Goal: Use online tool/utility: Utilize a website feature to perform a specific function

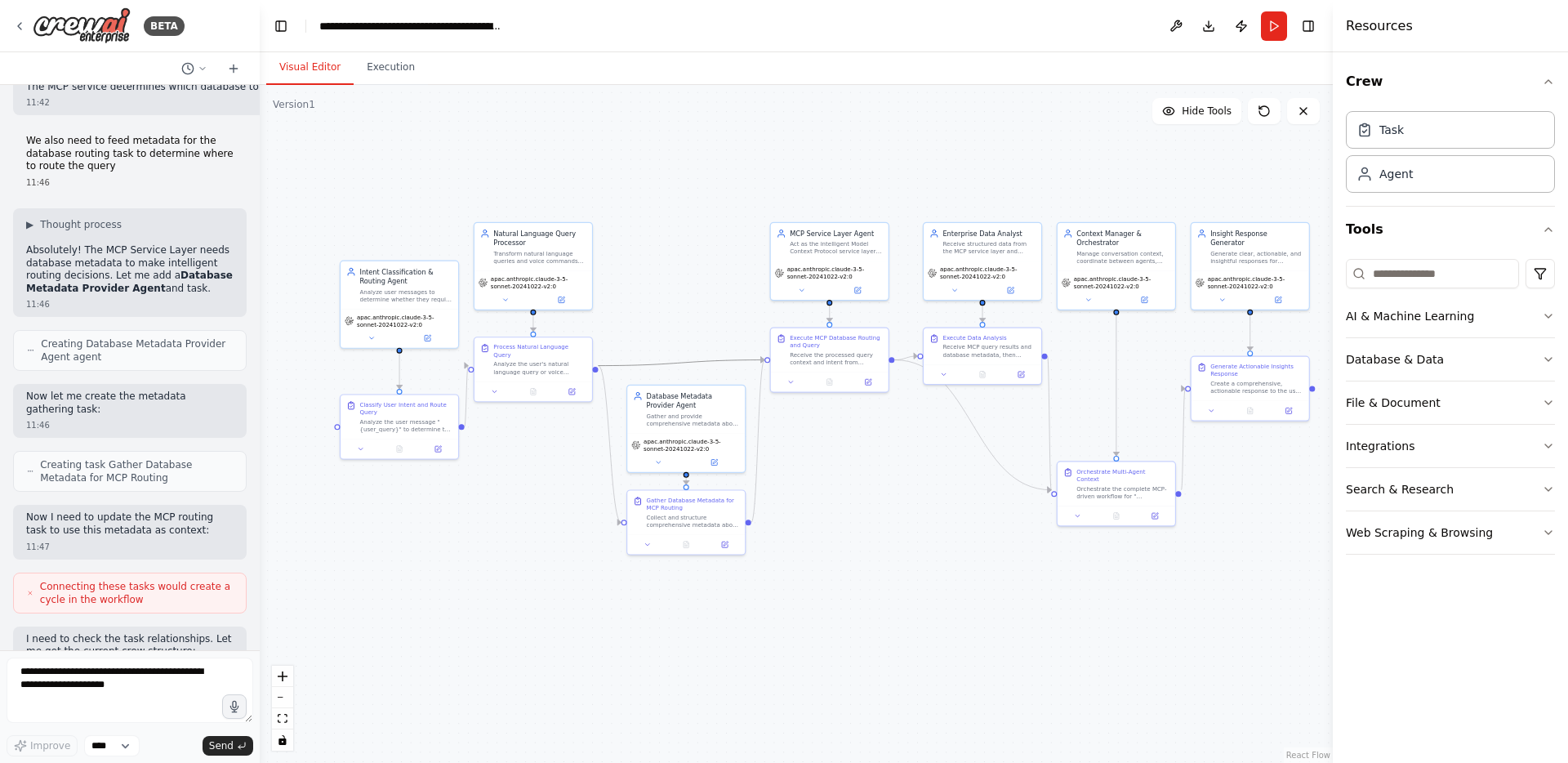
click at [685, 360] on icon "Edge from 9e29f563-0b61-4935-9efb-d7d34ad50170 to 697678ce-777a-4122-b616-31c71…" at bounding box center [681, 363] width 167 height 5
click at [682, 363] on icon at bounding box center [681, 362] width 7 height 8
click at [683, 359] on icon at bounding box center [681, 362] width 7 height 8
click at [682, 358] on icon at bounding box center [681, 362] width 7 height 8
drag, startPoint x: 692, startPoint y: 319, endPoint x: 701, endPoint y: 271, distance: 48.8
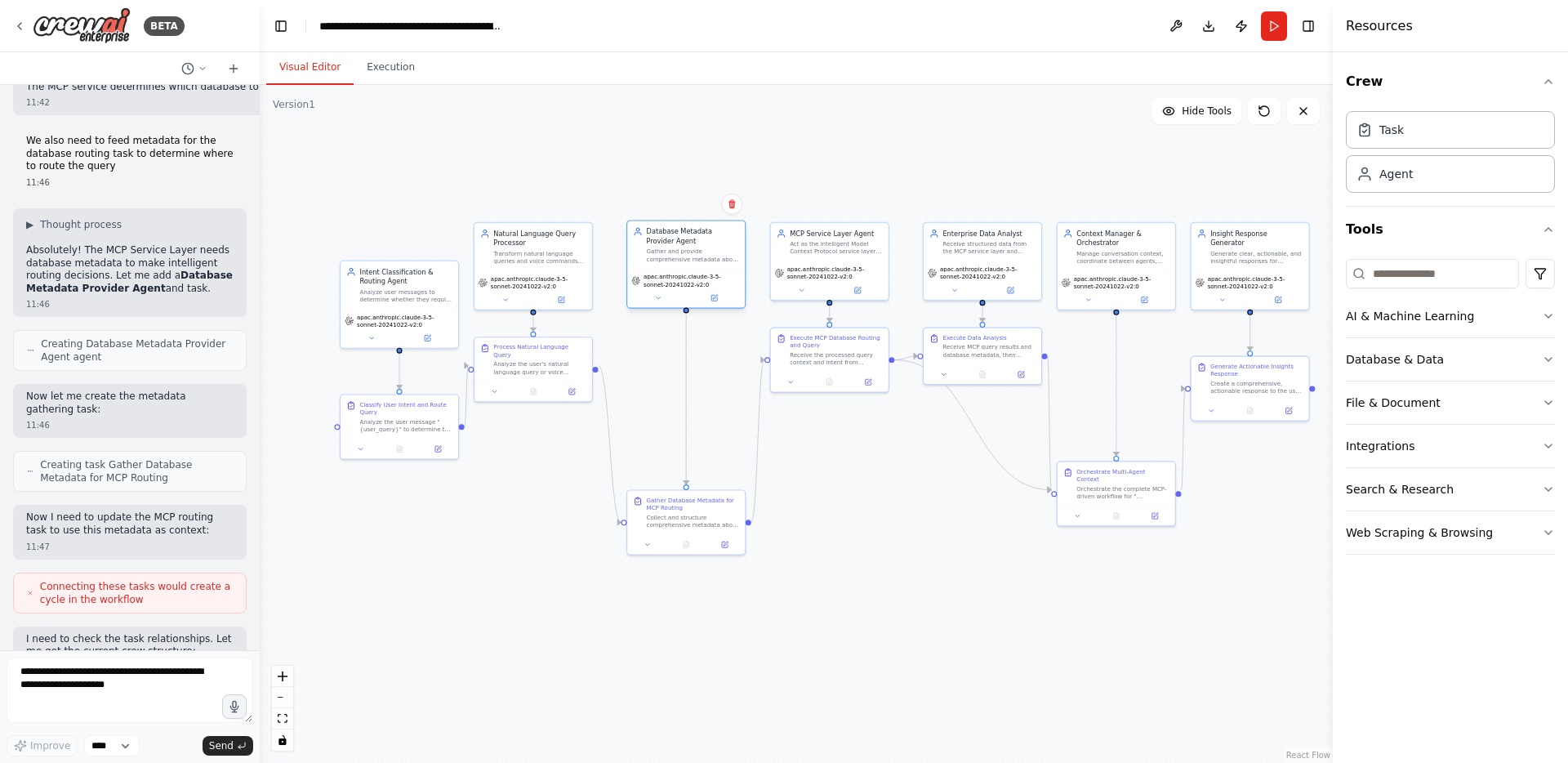
click at [701, 271] on div "apac.anthropic.claude-3-5-sonnet-20241022-v2:0" at bounding box center [686, 288] width 118 height 38
drag, startPoint x: 682, startPoint y: 524, endPoint x: 686, endPoint y: 367, distance: 157.1
click at [686, 367] on div "Collect and structure comprehensive metadata about all available database endpo…" at bounding box center [693, 365] width 93 height 15
click at [684, 365] on div "Collect and structure comprehensive metadata about all available database endpo…" at bounding box center [693, 365] width 93 height 15
click at [719, 528] on div ".deletable-edge-delete-btn { width: 20px; height: 20px; border: 0px solid #ffff…" at bounding box center [797, 423] width 1073 height 678
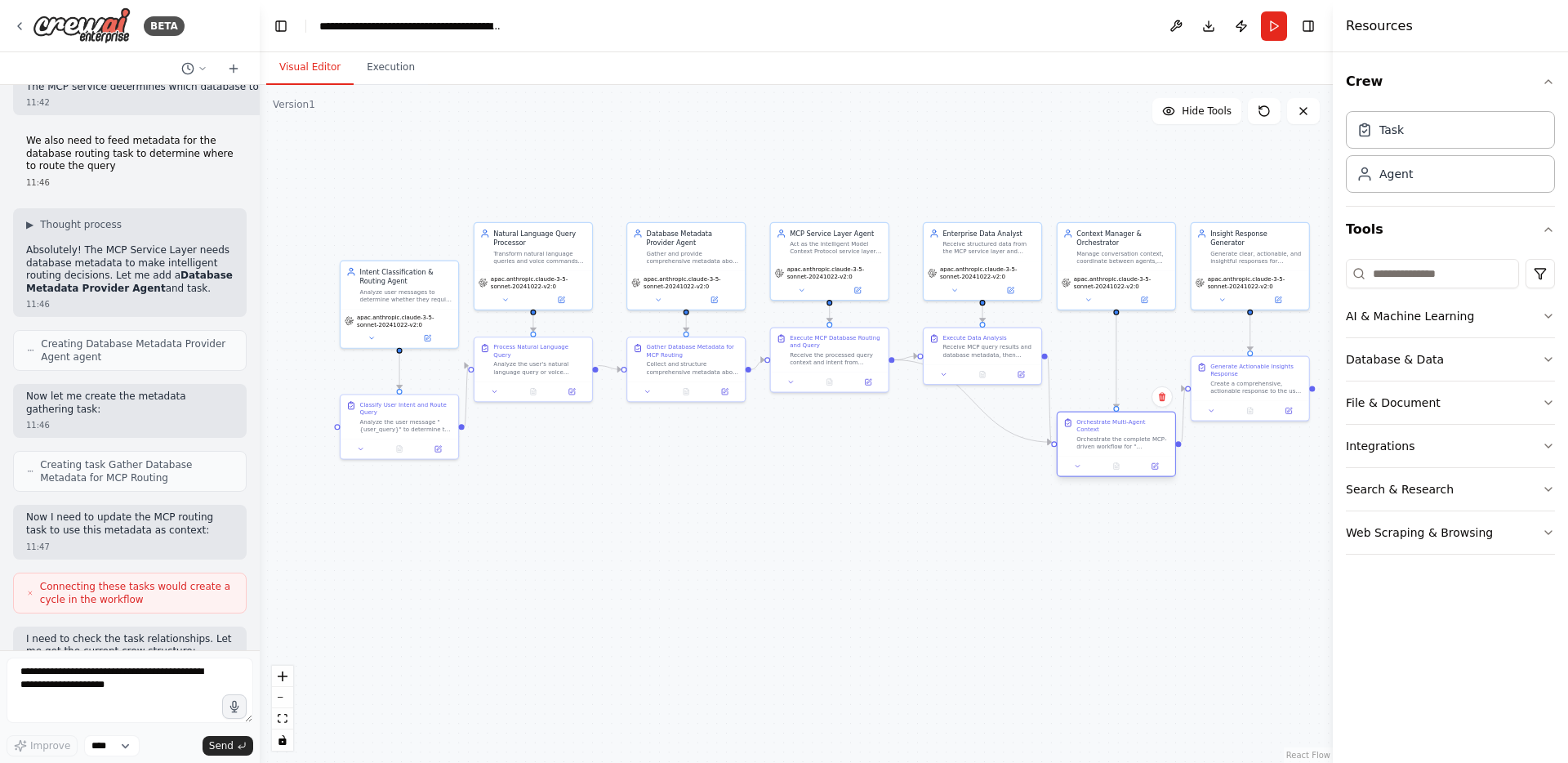
drag, startPoint x: 1112, startPoint y: 490, endPoint x: 1113, endPoint y: 446, distance: 44.0
click at [1113, 446] on div "Orchestrate Multi-Agent Context Orchestrate the complete MCP-driven workflow fo…" at bounding box center [1116, 434] width 118 height 44
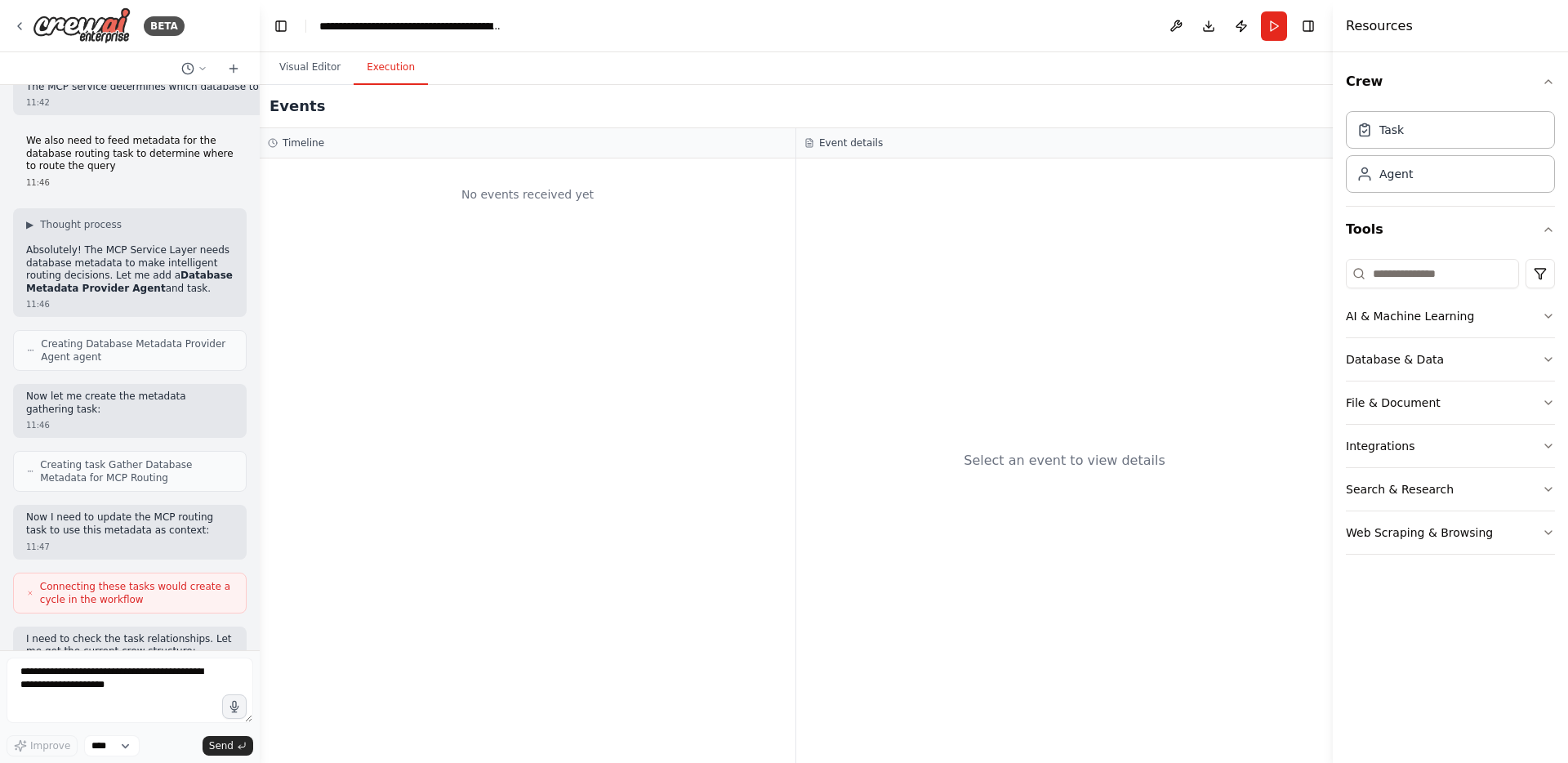
click at [395, 66] on button "Execution" at bounding box center [390, 68] width 74 height 34
click at [320, 63] on button "Visual Editor" at bounding box center [310, 68] width 88 height 34
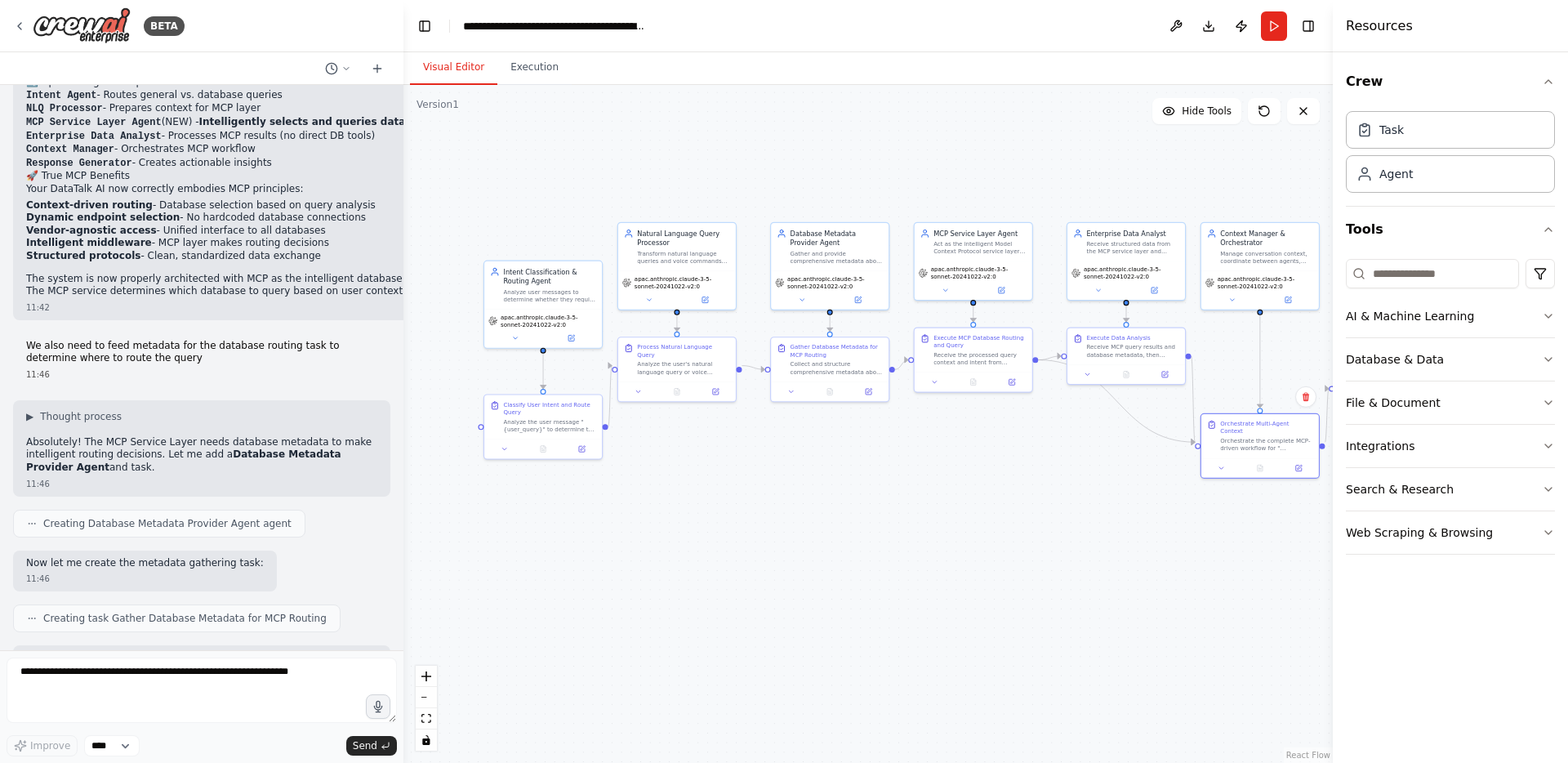
scroll to position [5730, 0]
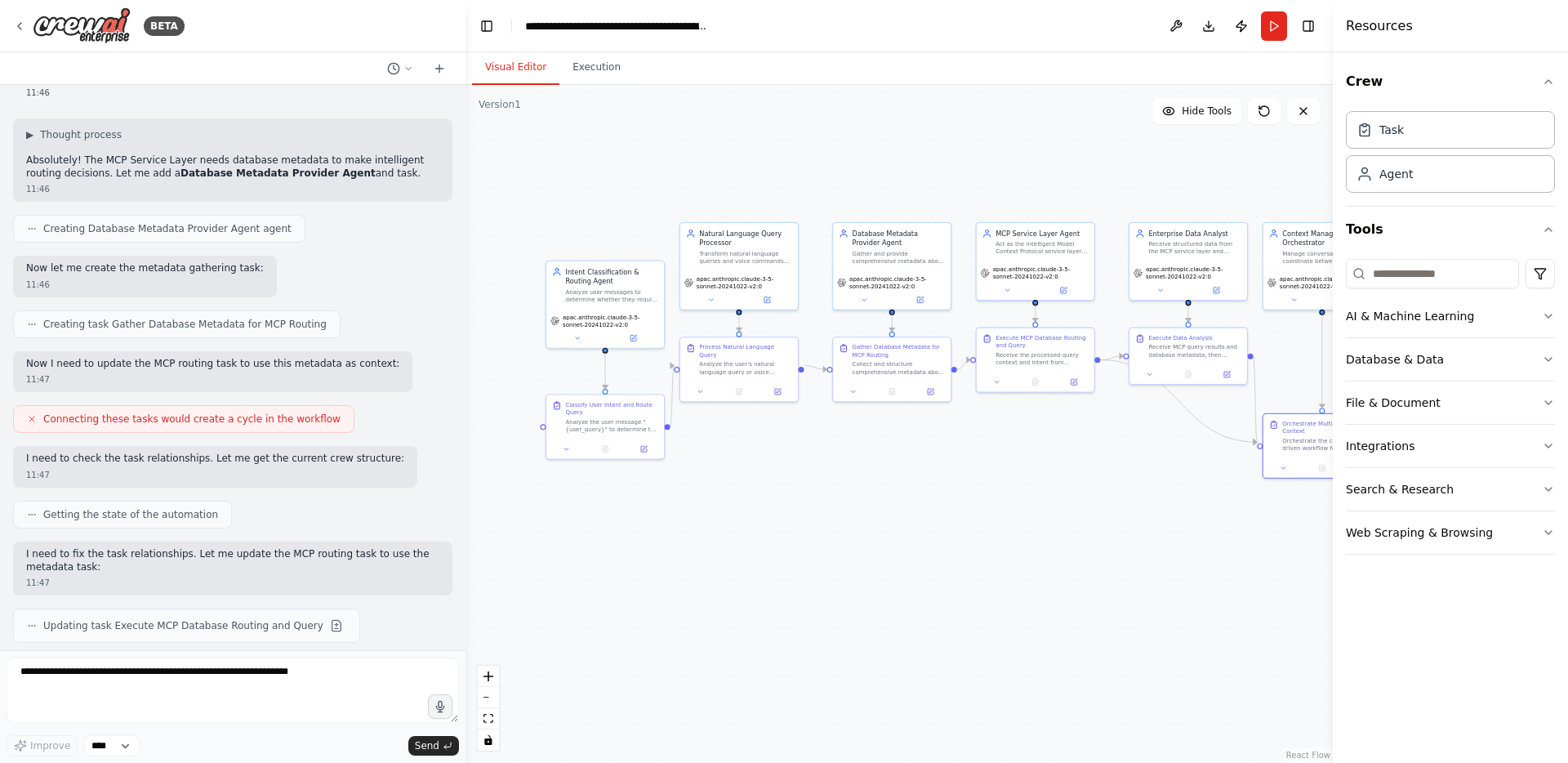
drag, startPoint x: 259, startPoint y: 408, endPoint x: 465, endPoint y: 398, distance: 206.2
click at [465, 398] on div "BETA Hello! I'm the CrewAI assistant. What kind of automation do you want to bu…" at bounding box center [784, 382] width 1568 height 763
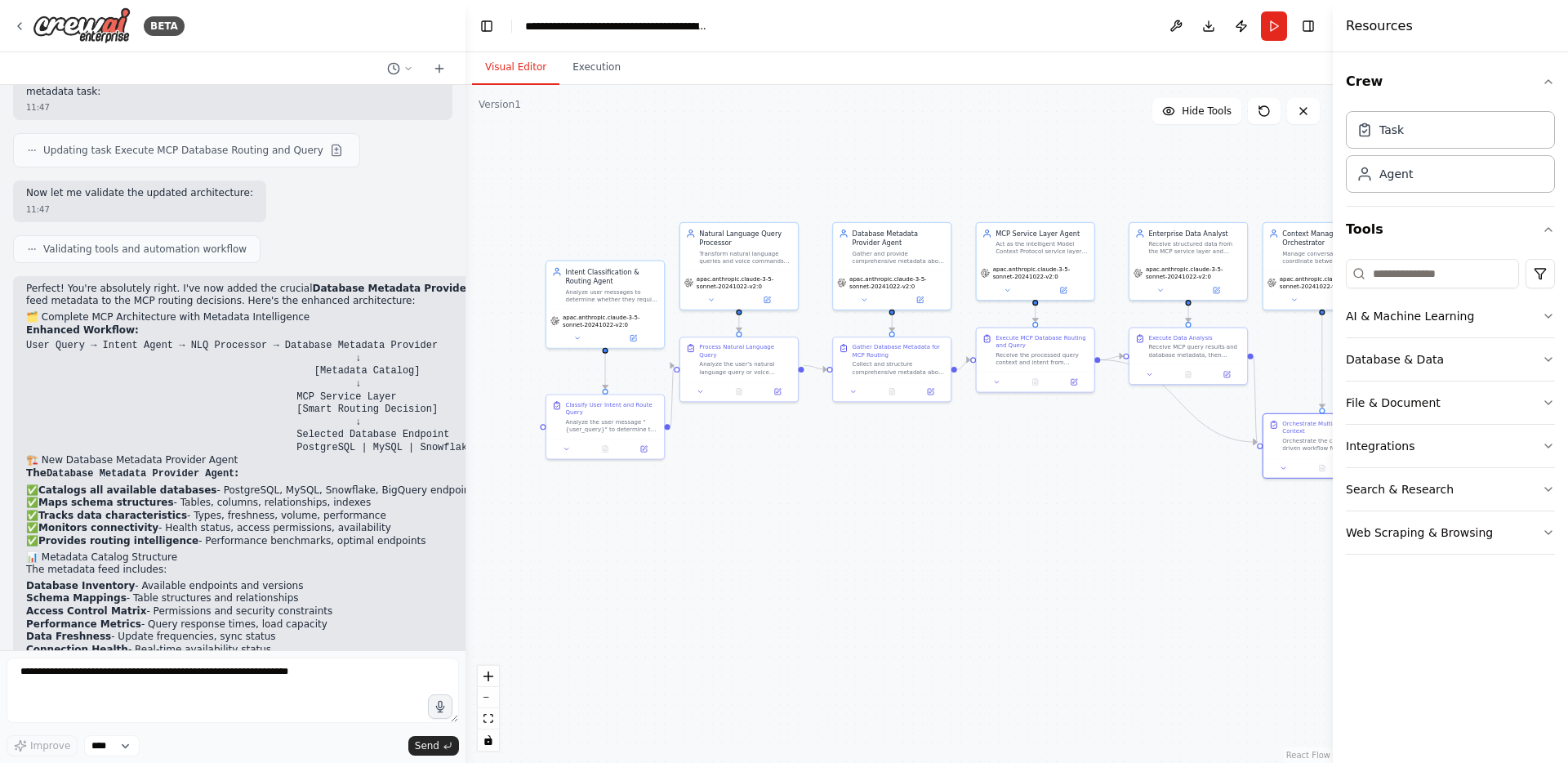
scroll to position [6344, 0]
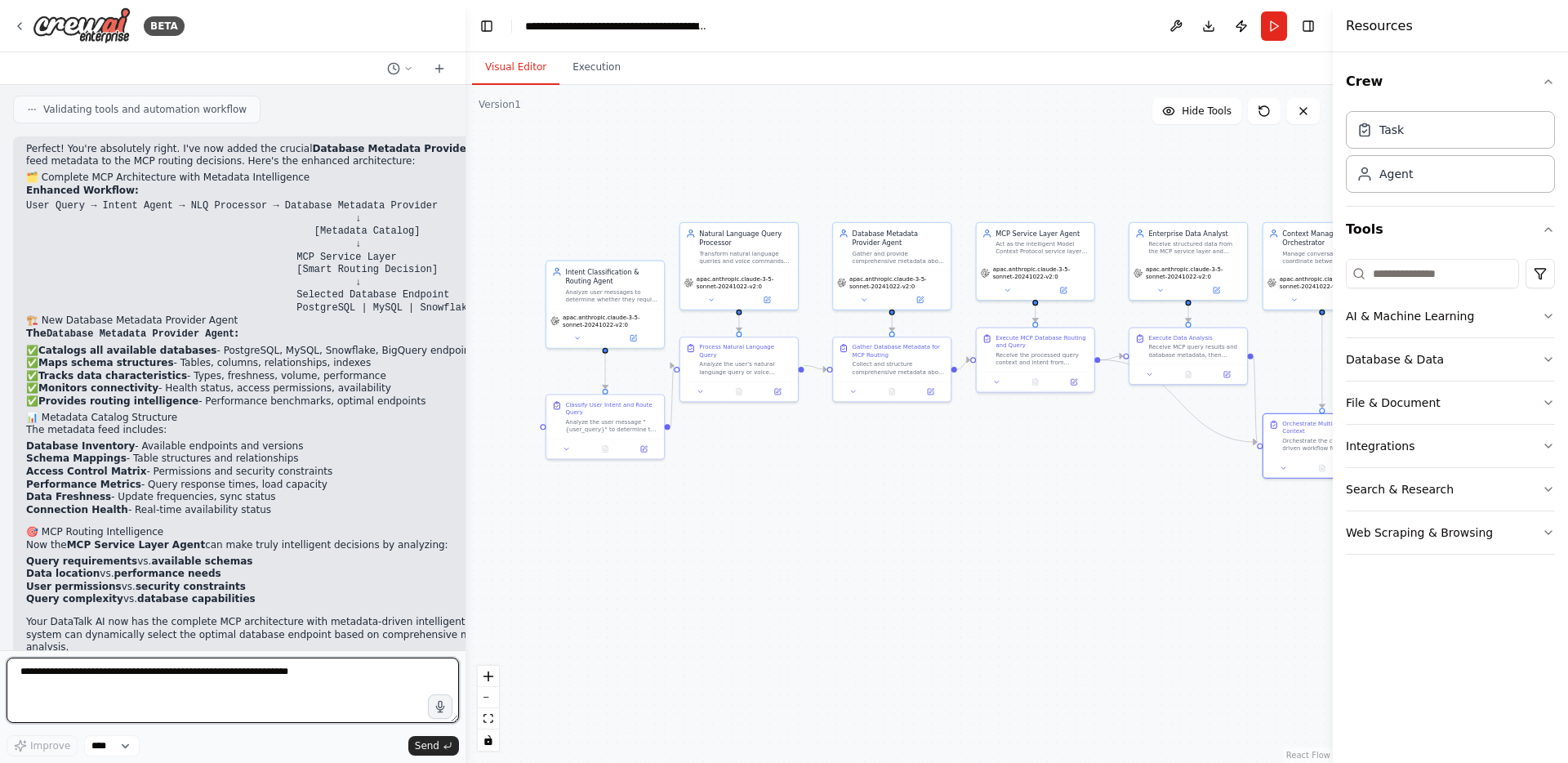
click at [129, 690] on textarea at bounding box center [232, 690] width 453 height 65
type textarea "**********"
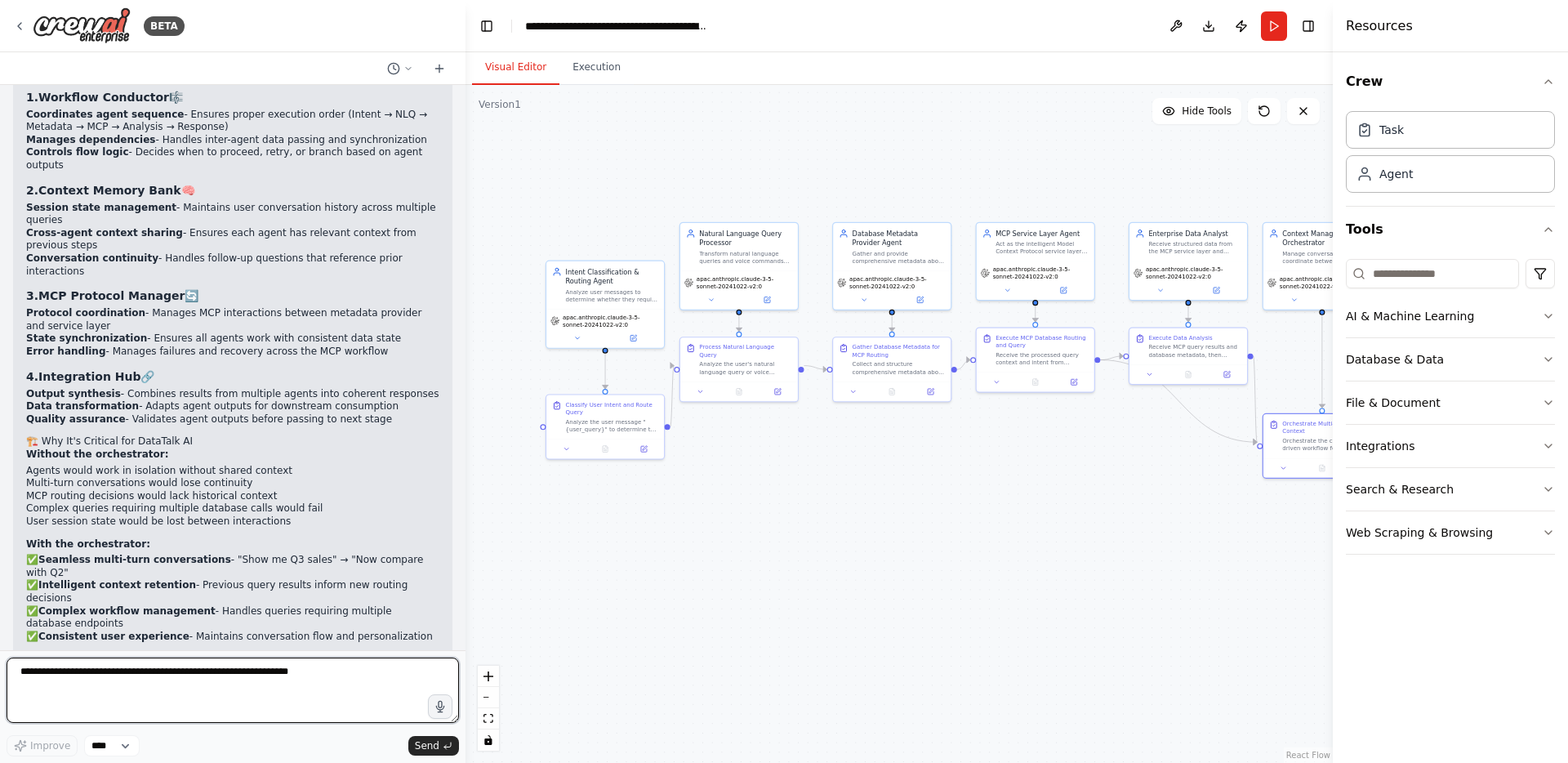
scroll to position [7125, 0]
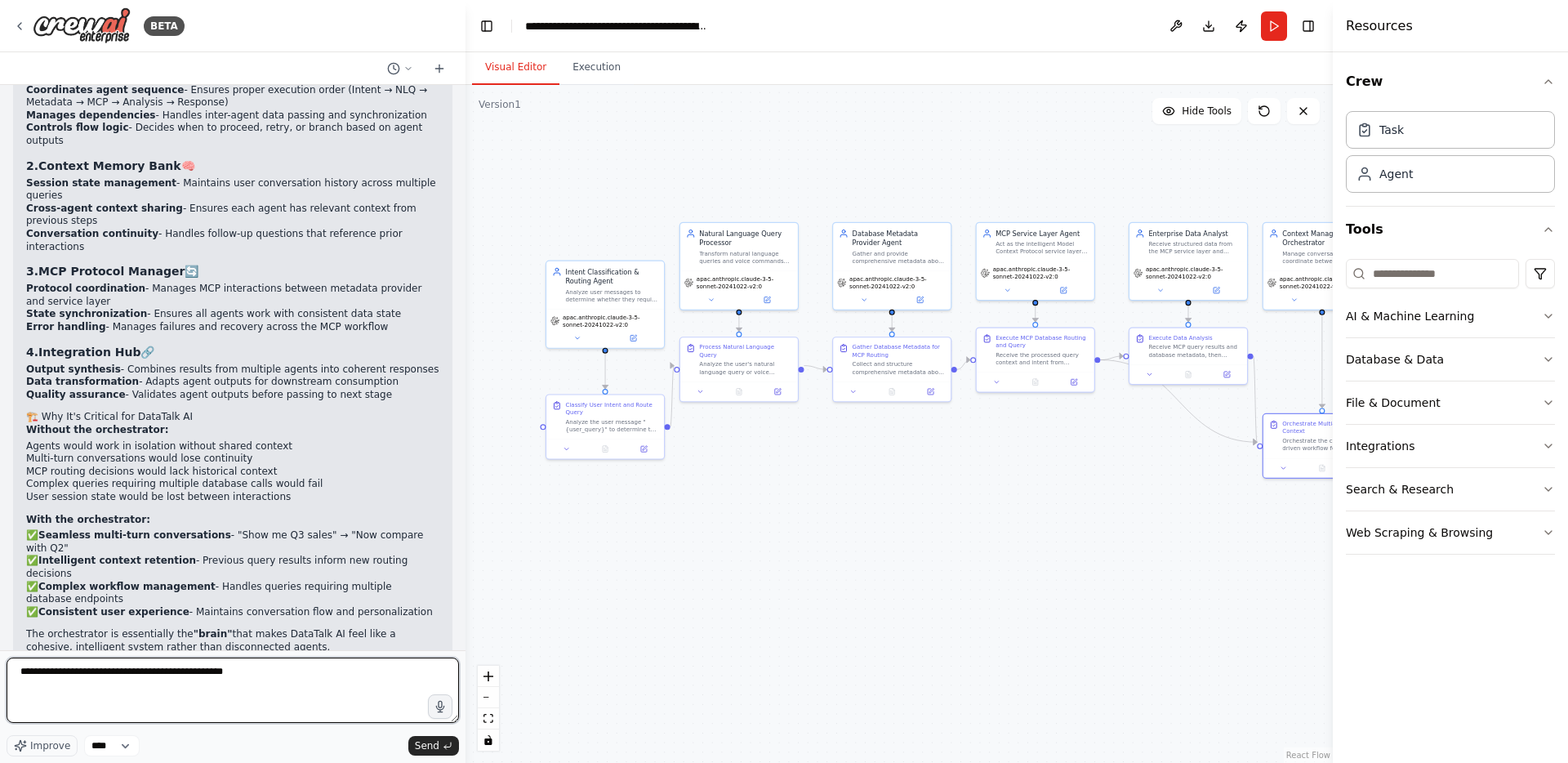
type textarea "**********"
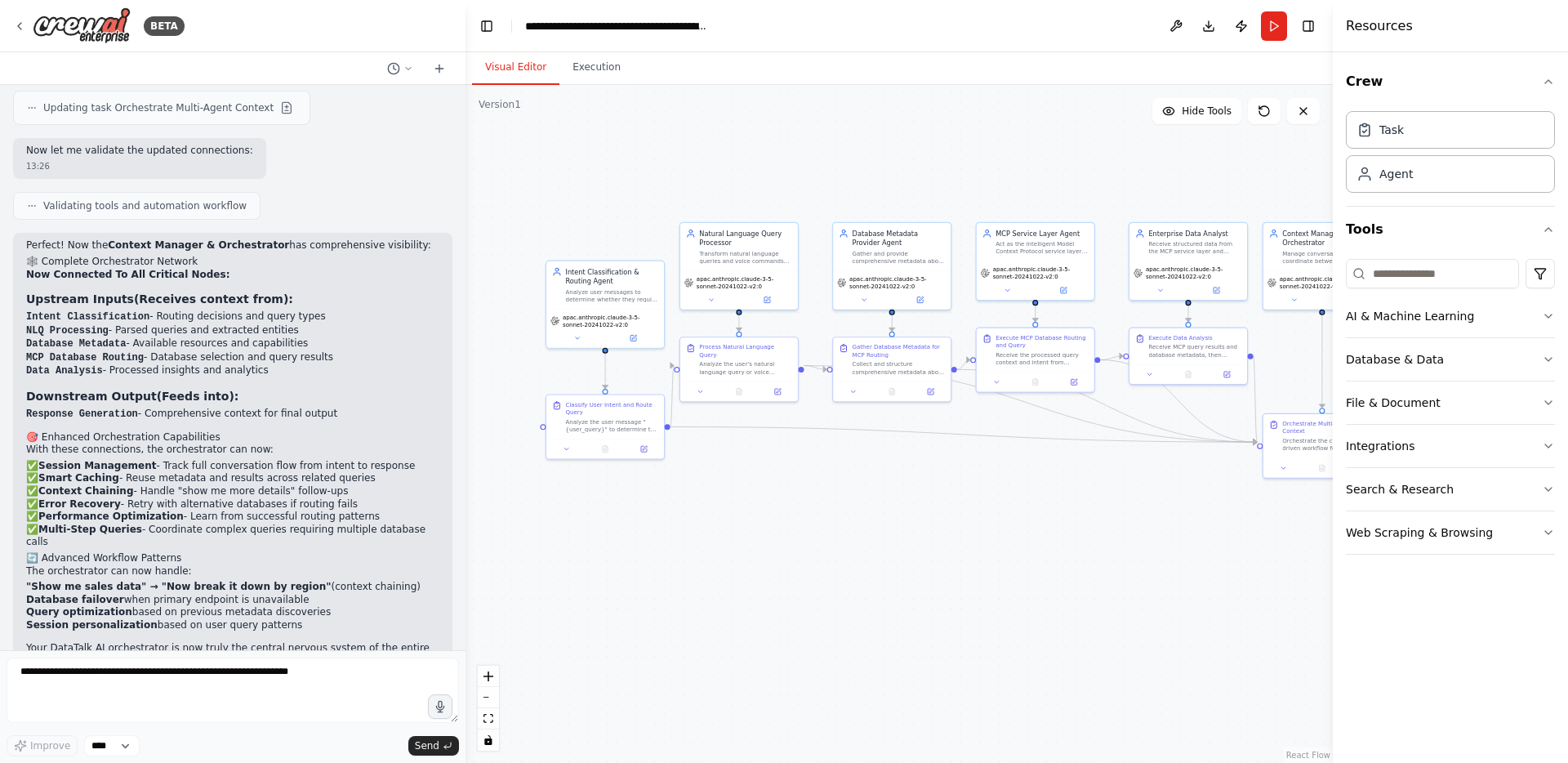
scroll to position [8271, 0]
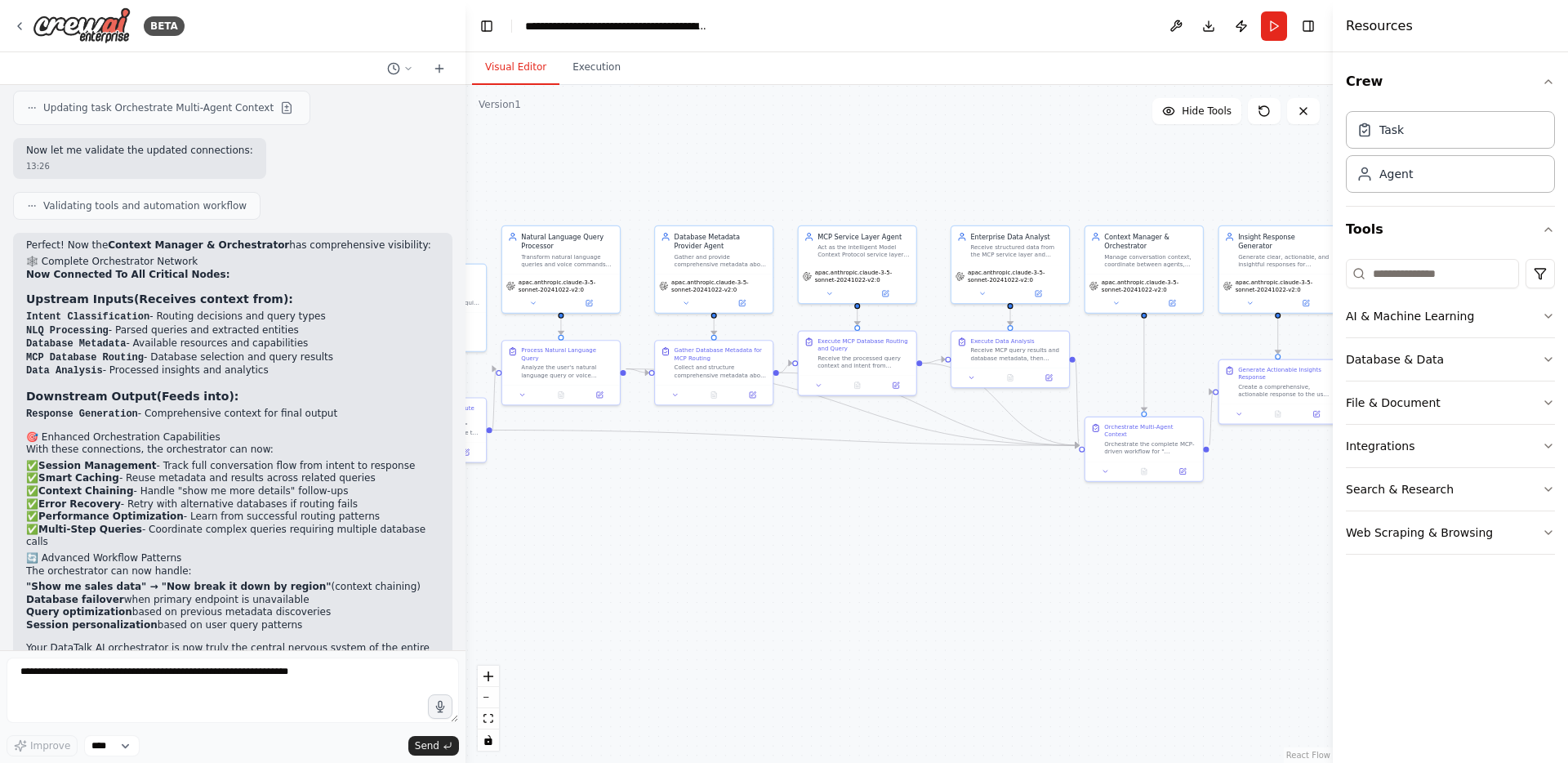
drag, startPoint x: 1045, startPoint y: 514, endPoint x: 877, endPoint y: 513, distance: 168.0
click at [877, 513] on div ".deletable-edge-delete-btn { width: 20px; height: 20px; border: 0px solid #ffff…" at bounding box center [898, 423] width 867 height 678
click at [121, 681] on textarea at bounding box center [232, 690] width 453 height 65
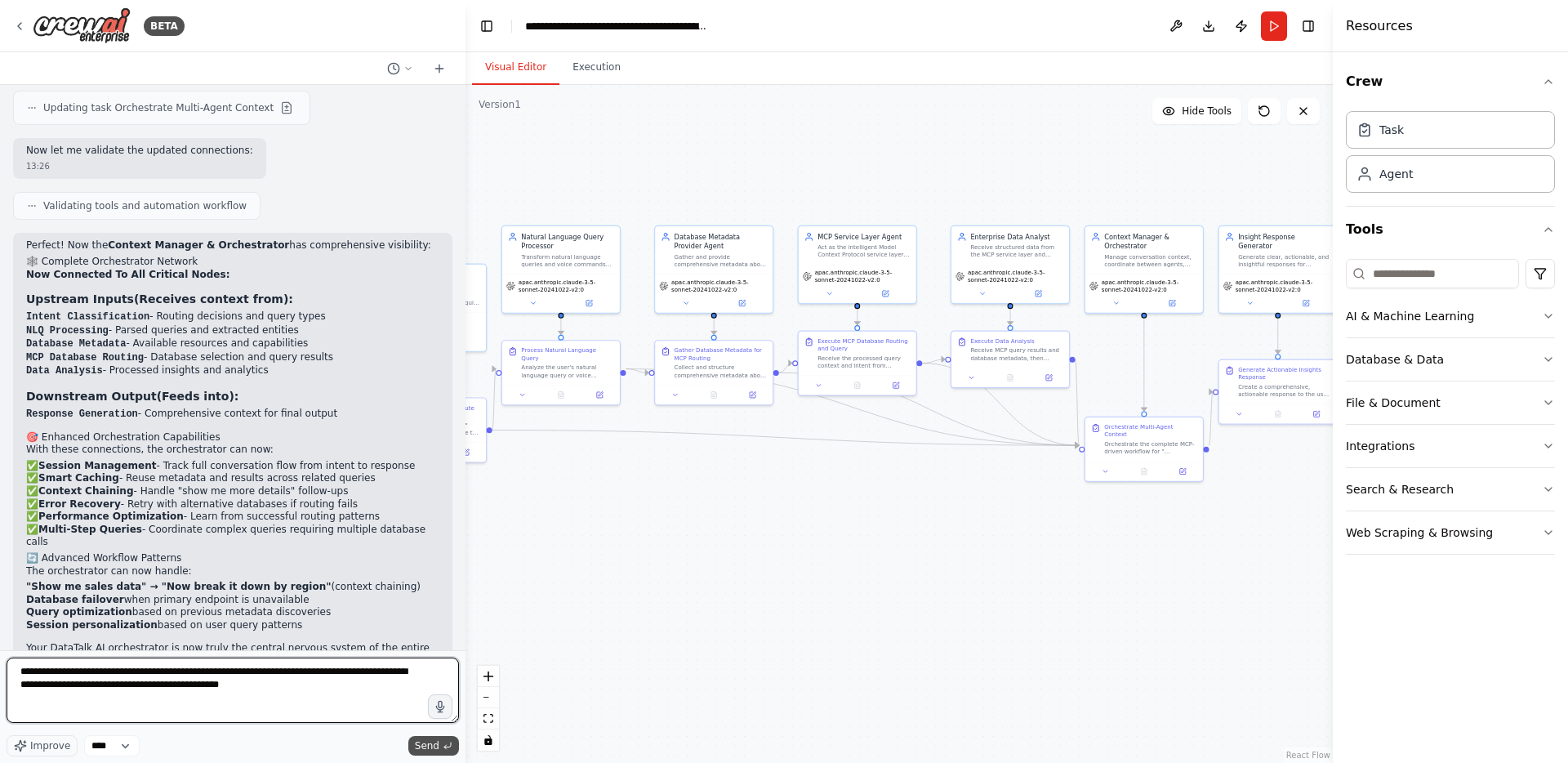
type textarea "**********"
click at [434, 747] on span "Send" at bounding box center [427, 746] width 24 height 13
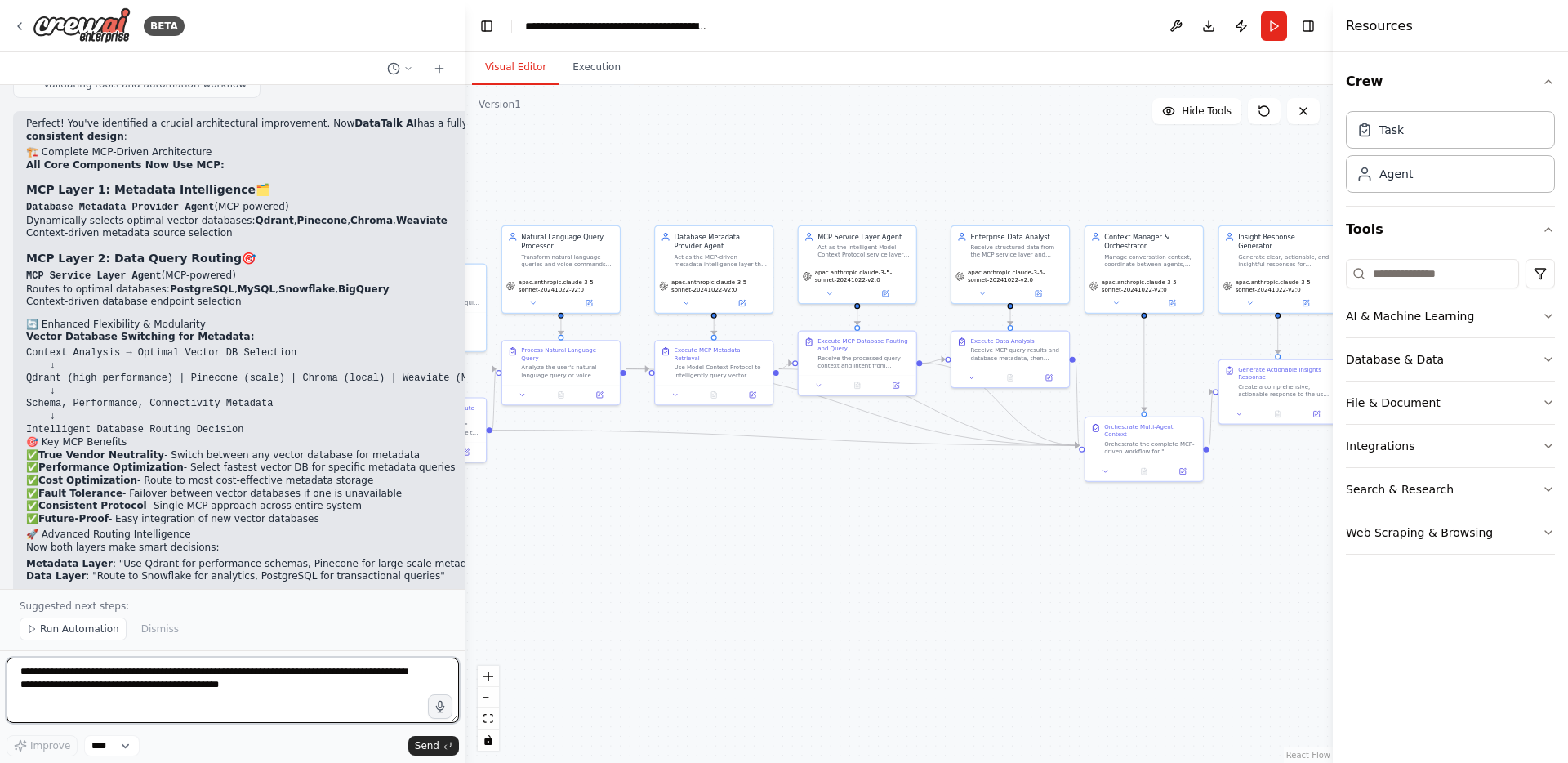
scroll to position [9297, 0]
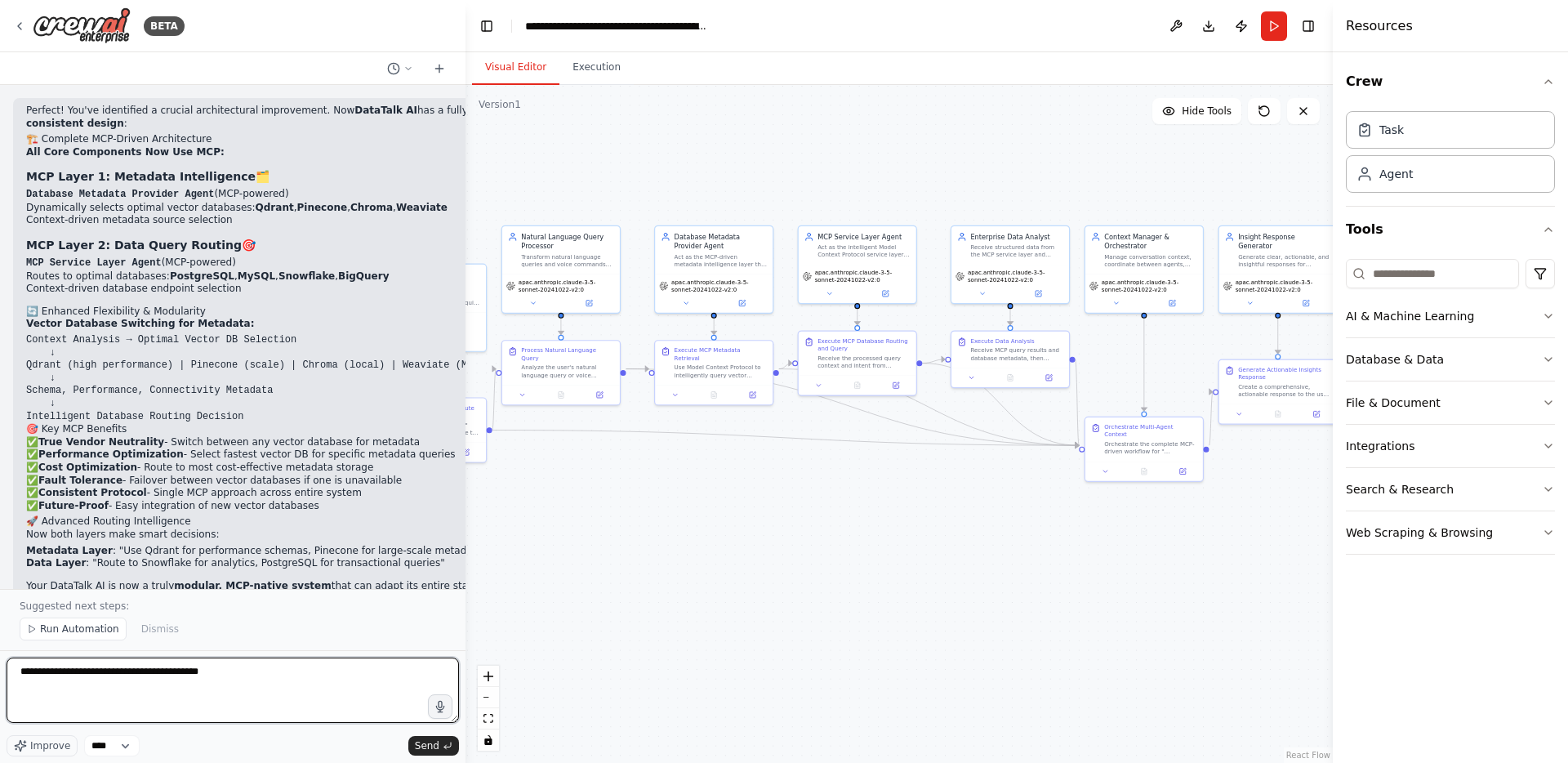
type textarea "**********"
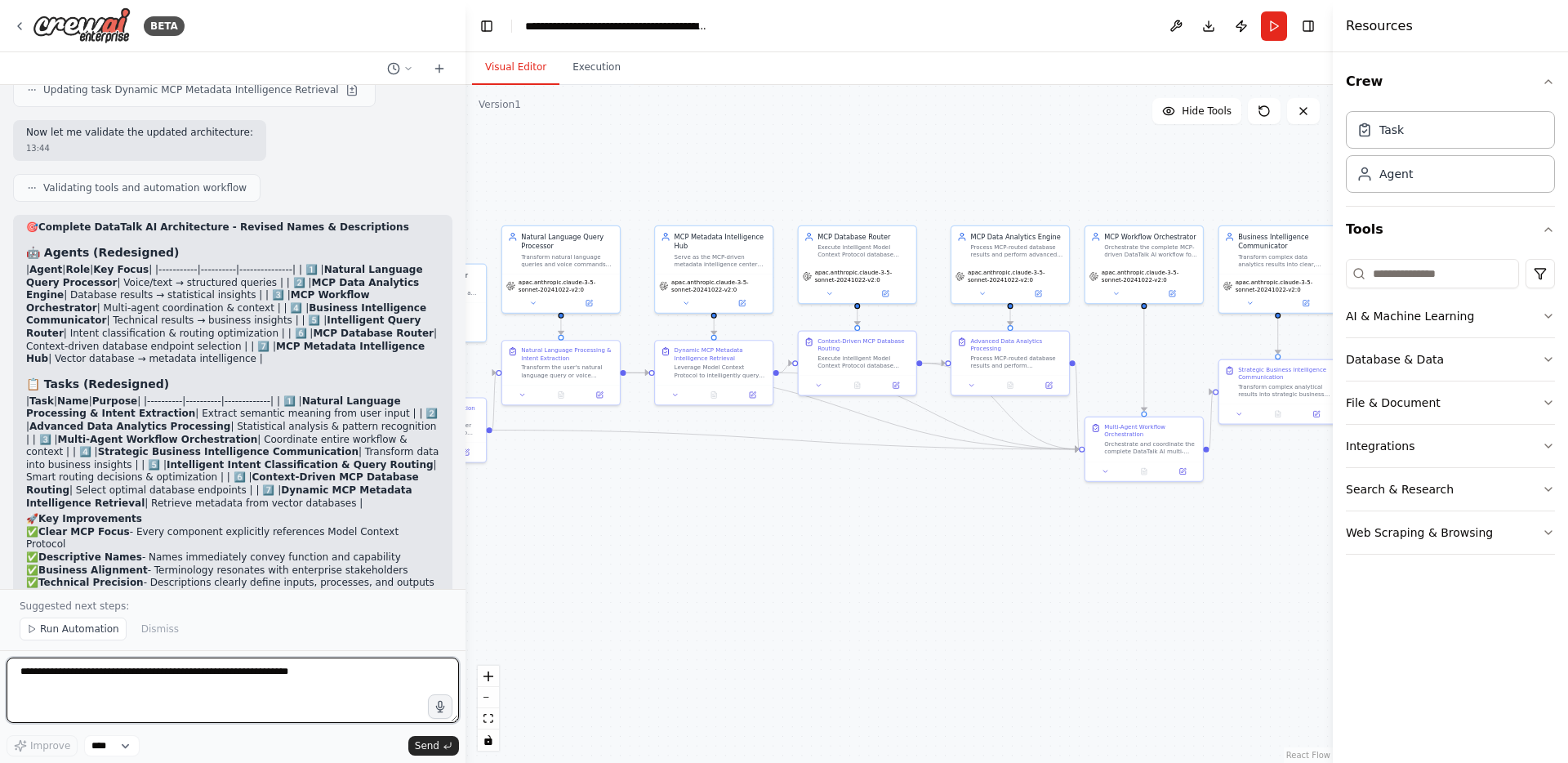
scroll to position [11708, 0]
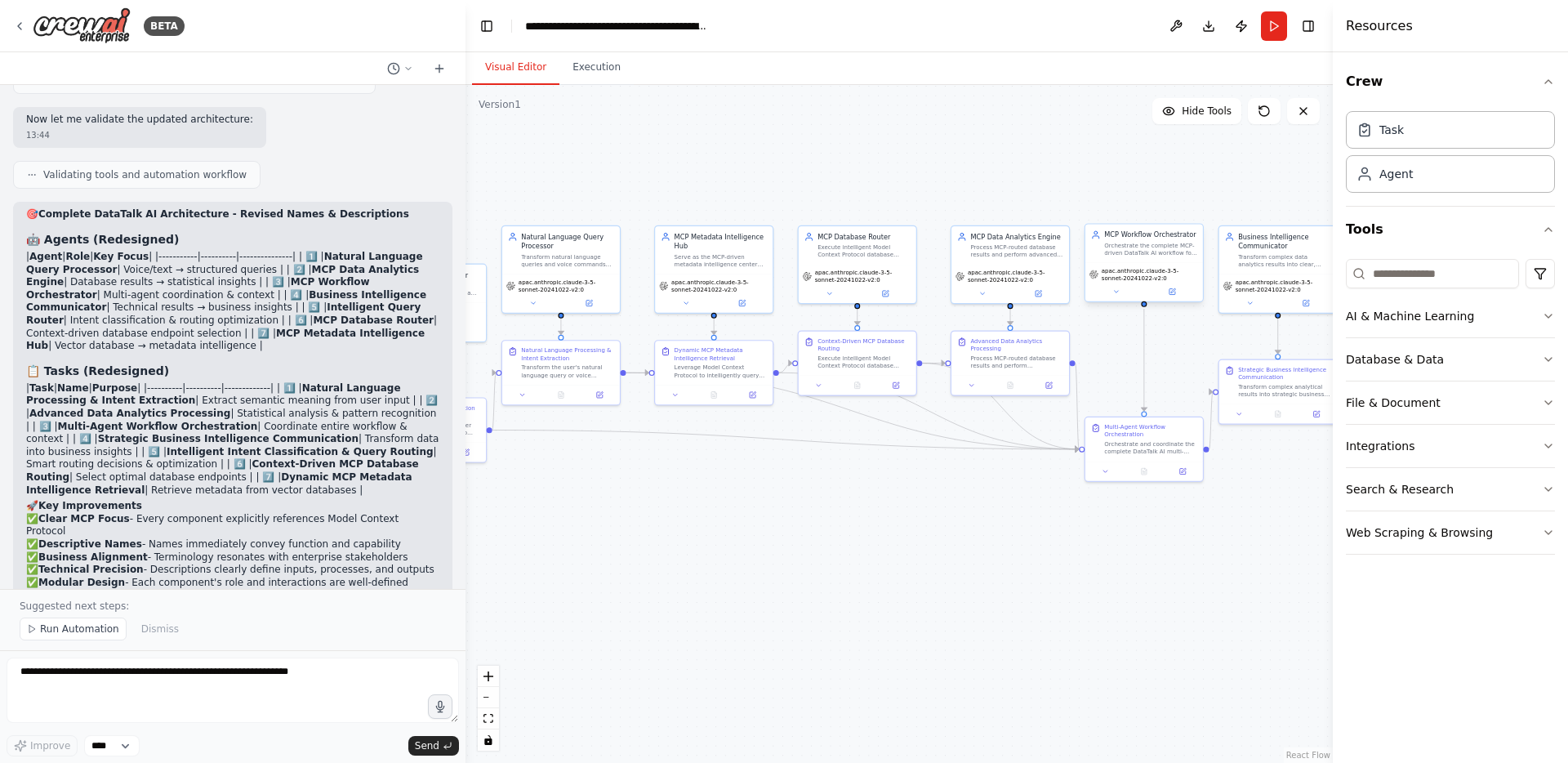
click at [1128, 260] on div "MCP Workflow Orchestrator Orchestrate the complete MCP-driven DataTalk AI workf…" at bounding box center [1144, 243] width 118 height 38
click at [1172, 291] on icon at bounding box center [1172, 290] width 4 height 4
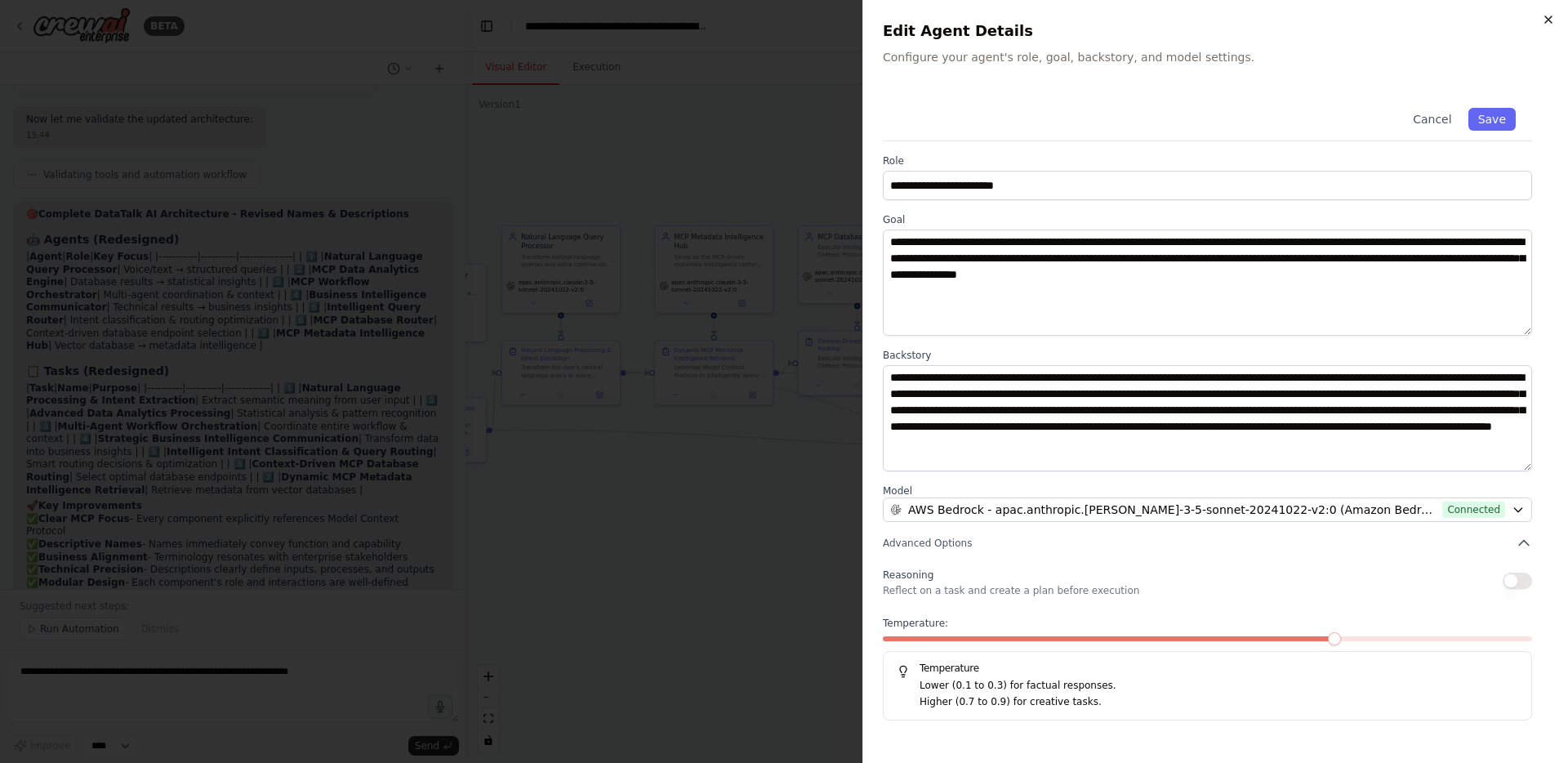
click at [1550, 21] on icon "button" at bounding box center [1547, 20] width 13 height 13
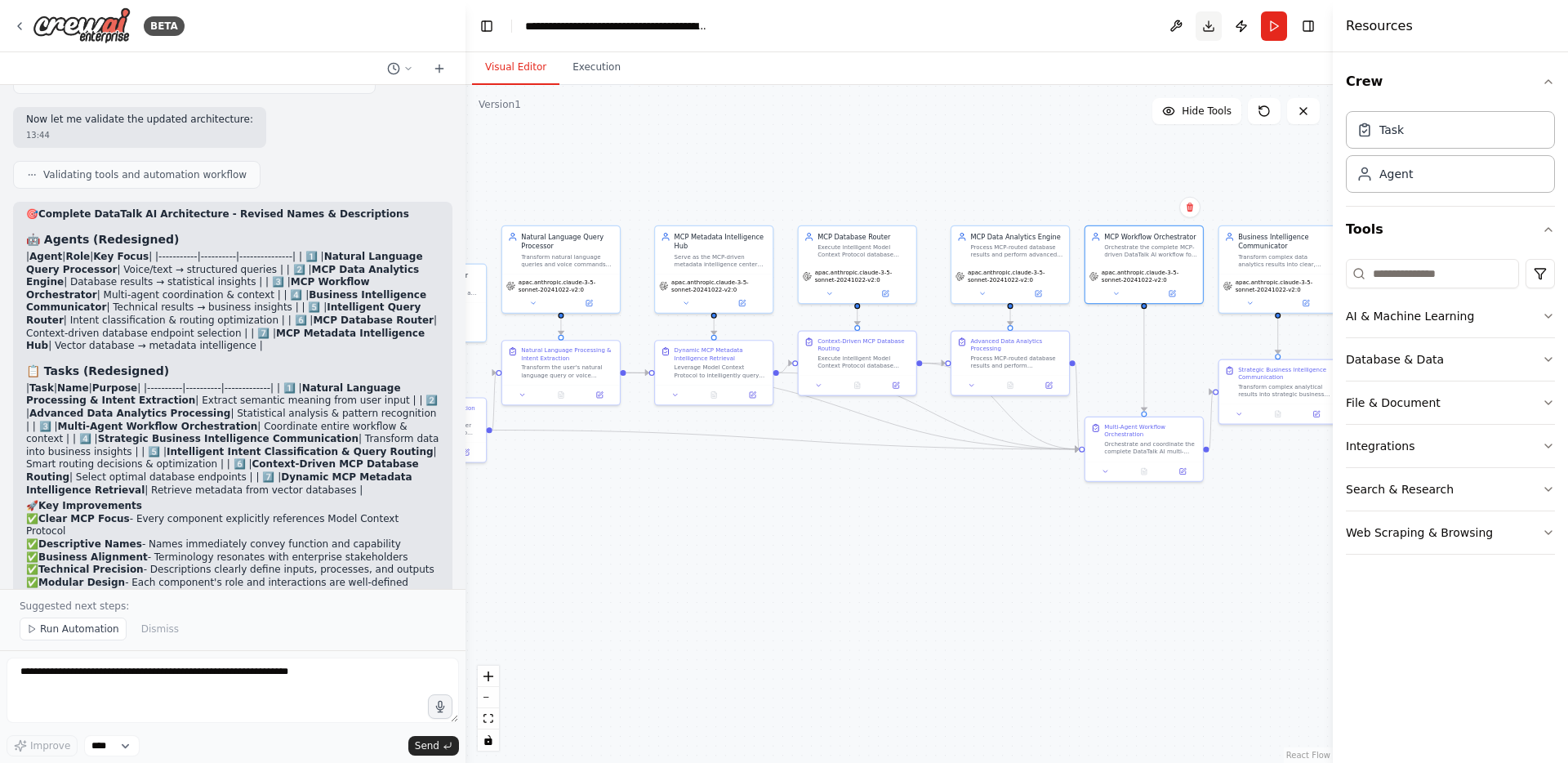
click at [1206, 28] on button "Download" at bounding box center [1208, 26] width 26 height 29
click at [686, 302] on icon at bounding box center [686, 301] width 7 height 7
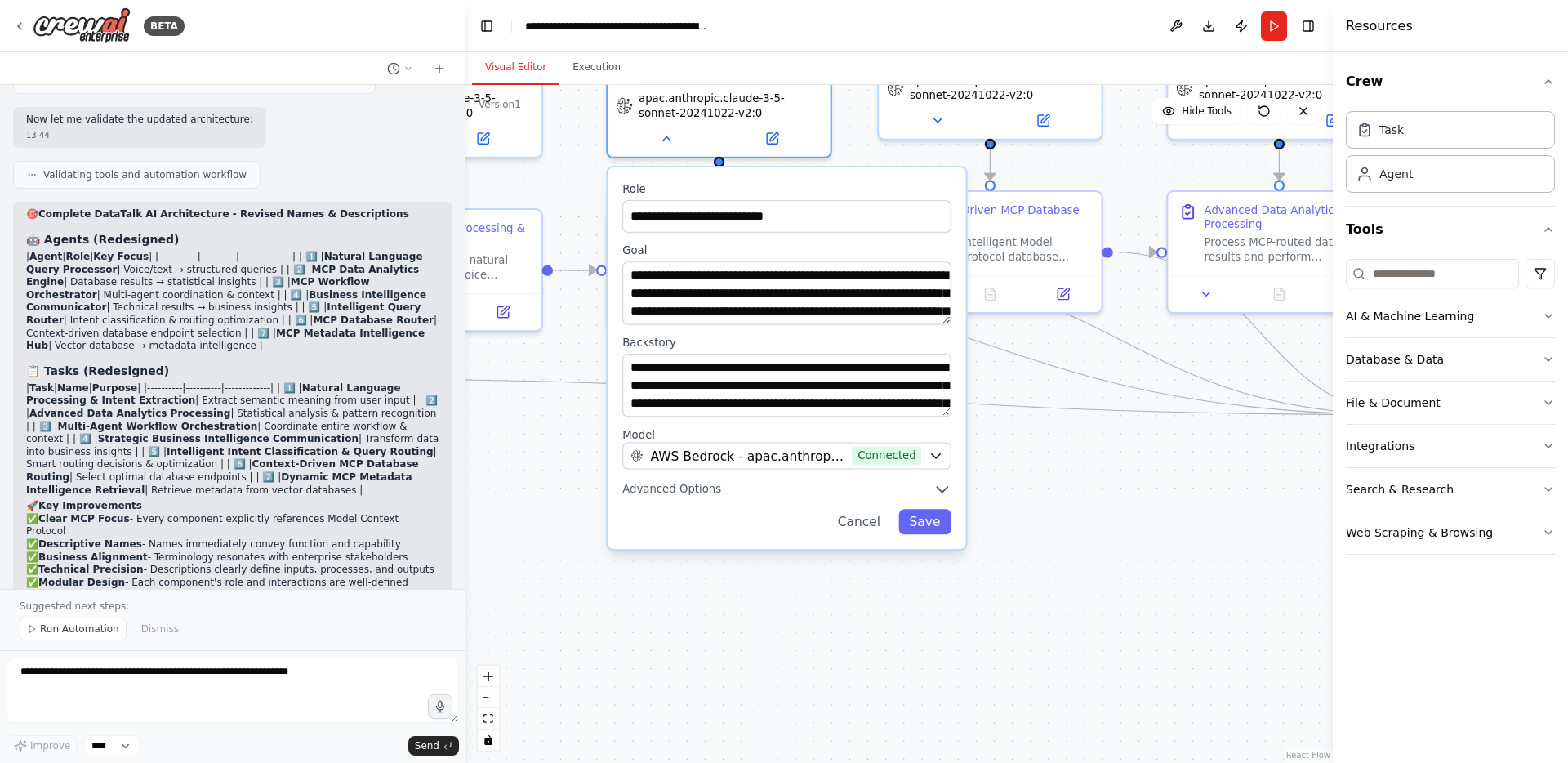
drag, startPoint x: 758, startPoint y: 491, endPoint x: 955, endPoint y: 625, distance: 238.3
click at [955, 625] on div ".deletable-edge-delete-btn { width: 20px; height: 20px; border: 0px solid #ffff…" at bounding box center [898, 423] width 867 height 678
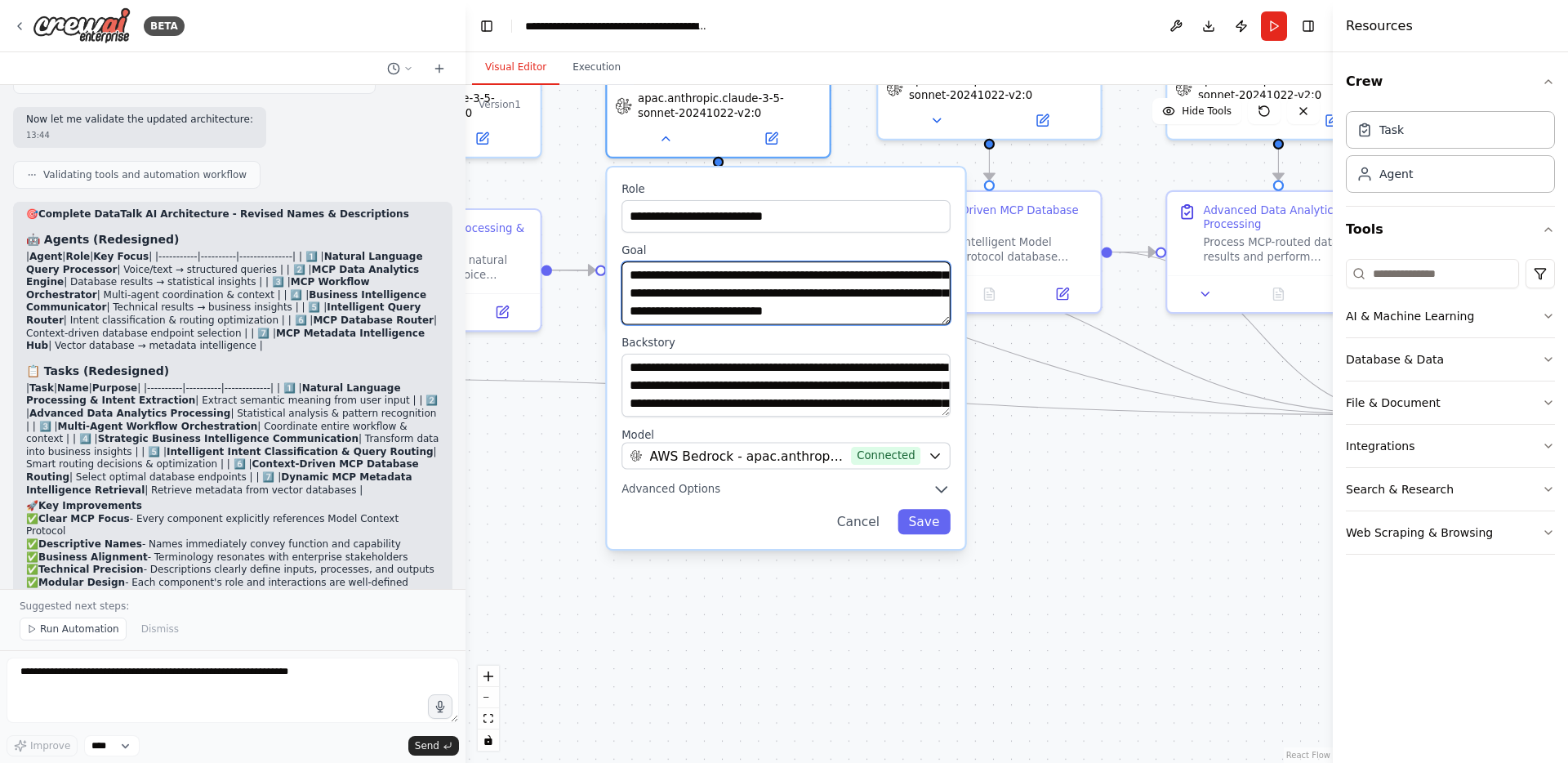
scroll to position [65, 0]
click at [942, 490] on icon "button" at bounding box center [941, 489] width 11 height 4
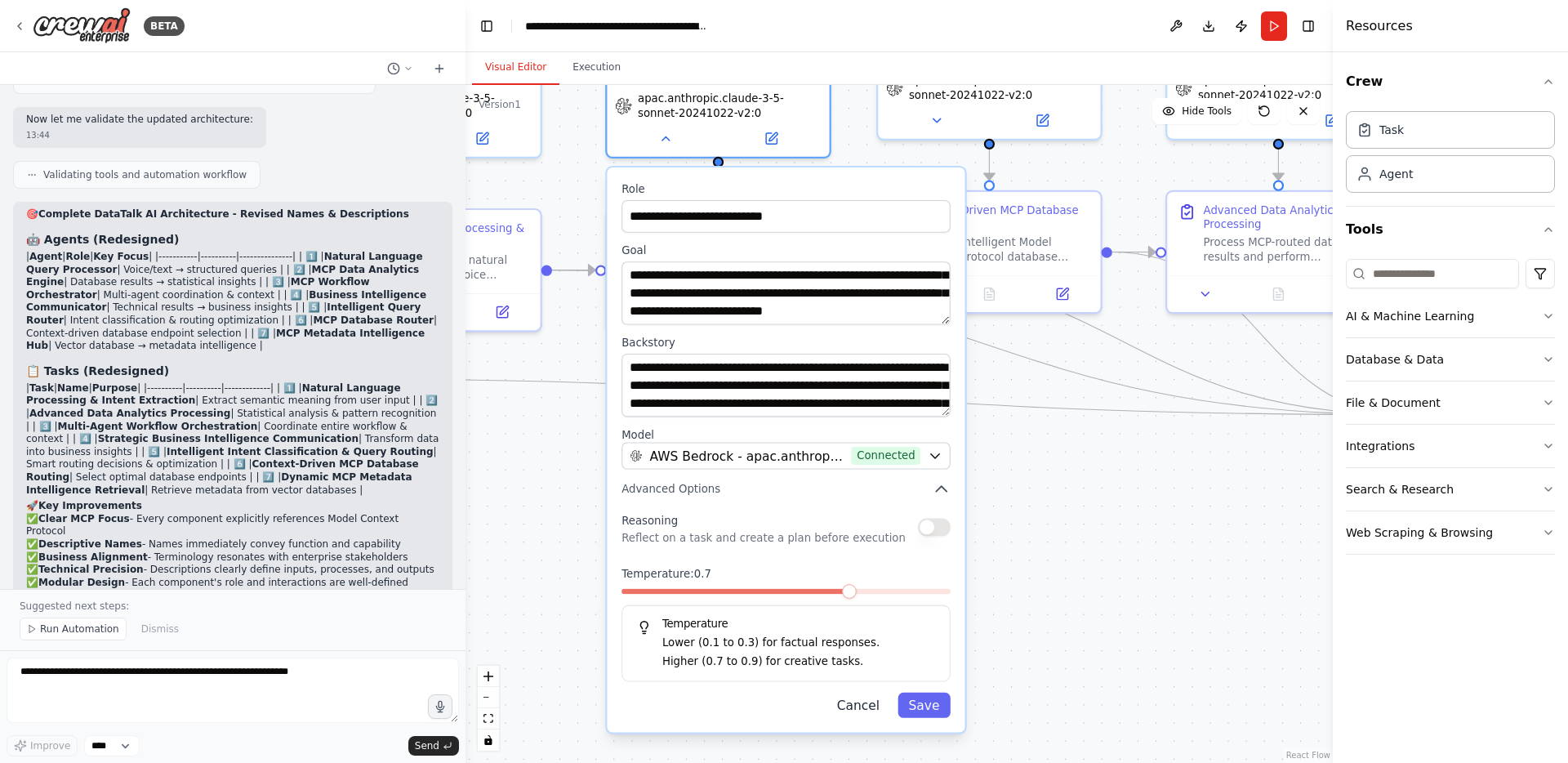
click at [849, 703] on button "Cancel" at bounding box center [857, 705] width 64 height 25
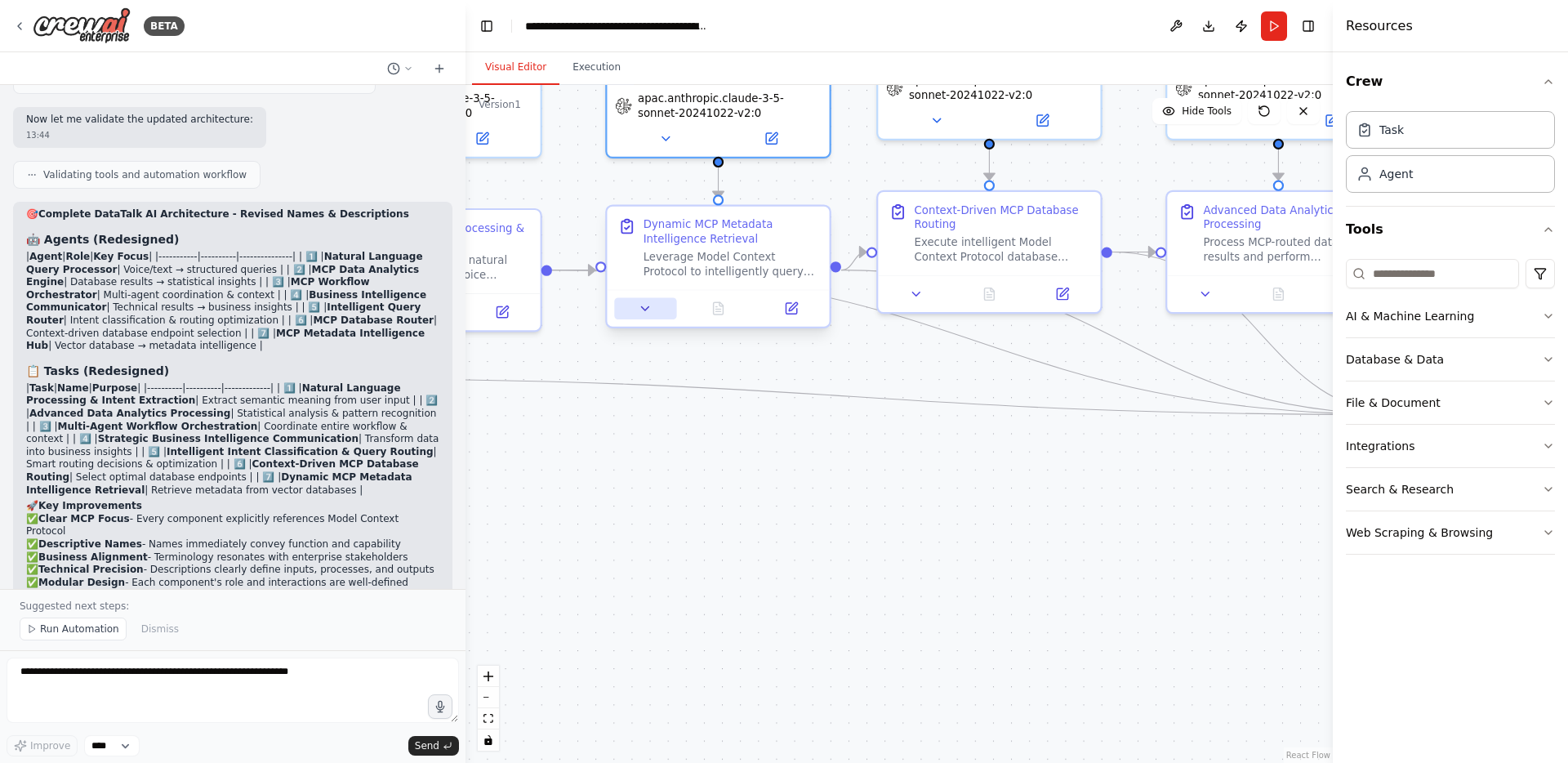
click at [644, 308] on icon at bounding box center [646, 308] width 7 height 4
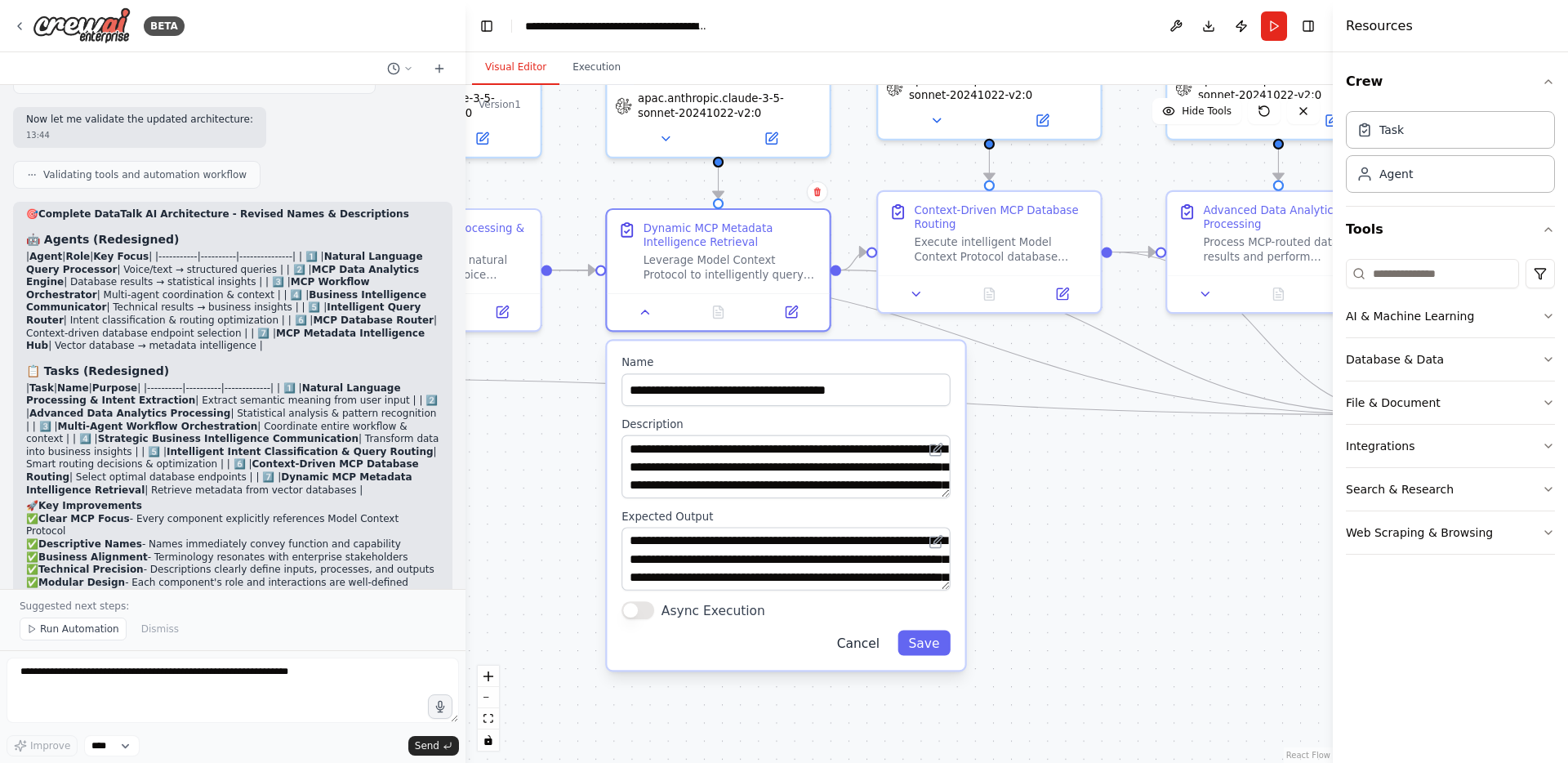
click at [845, 638] on button "Cancel" at bounding box center [857, 643] width 64 height 25
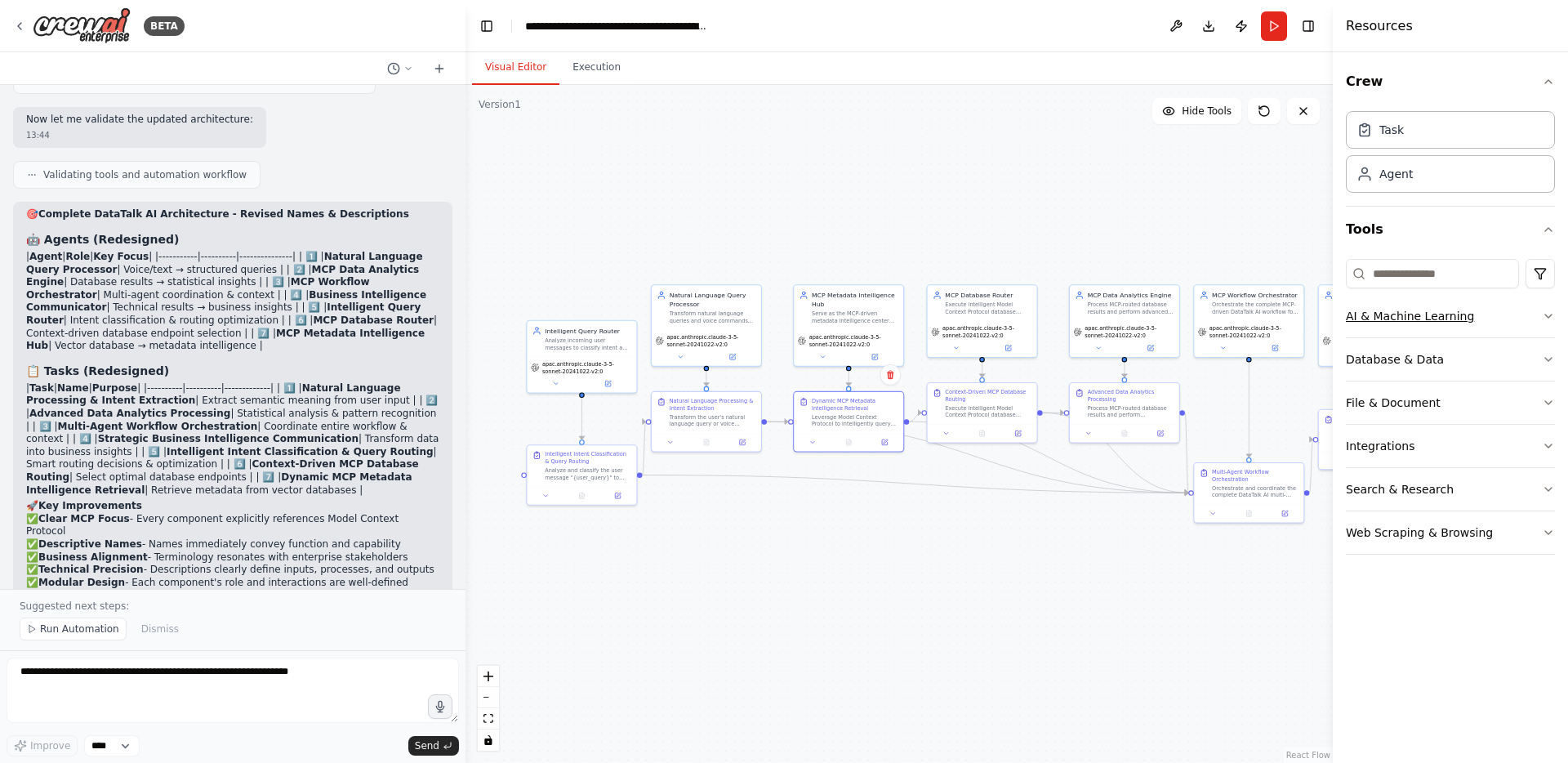
click at [1541, 315] on icon "button" at bounding box center [1547, 316] width 13 height 13
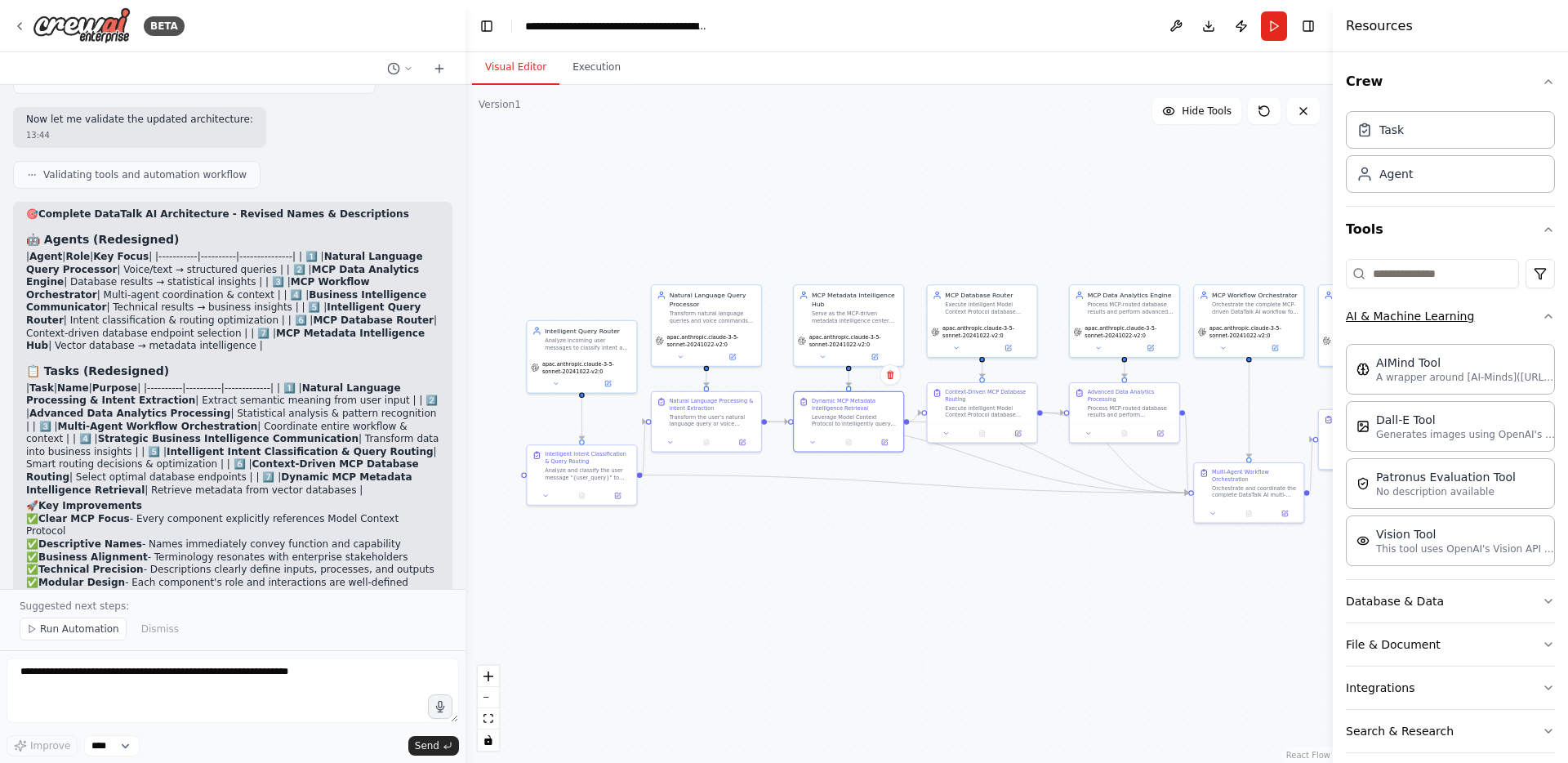
click at [1541, 315] on icon "button" at bounding box center [1547, 316] width 13 height 13
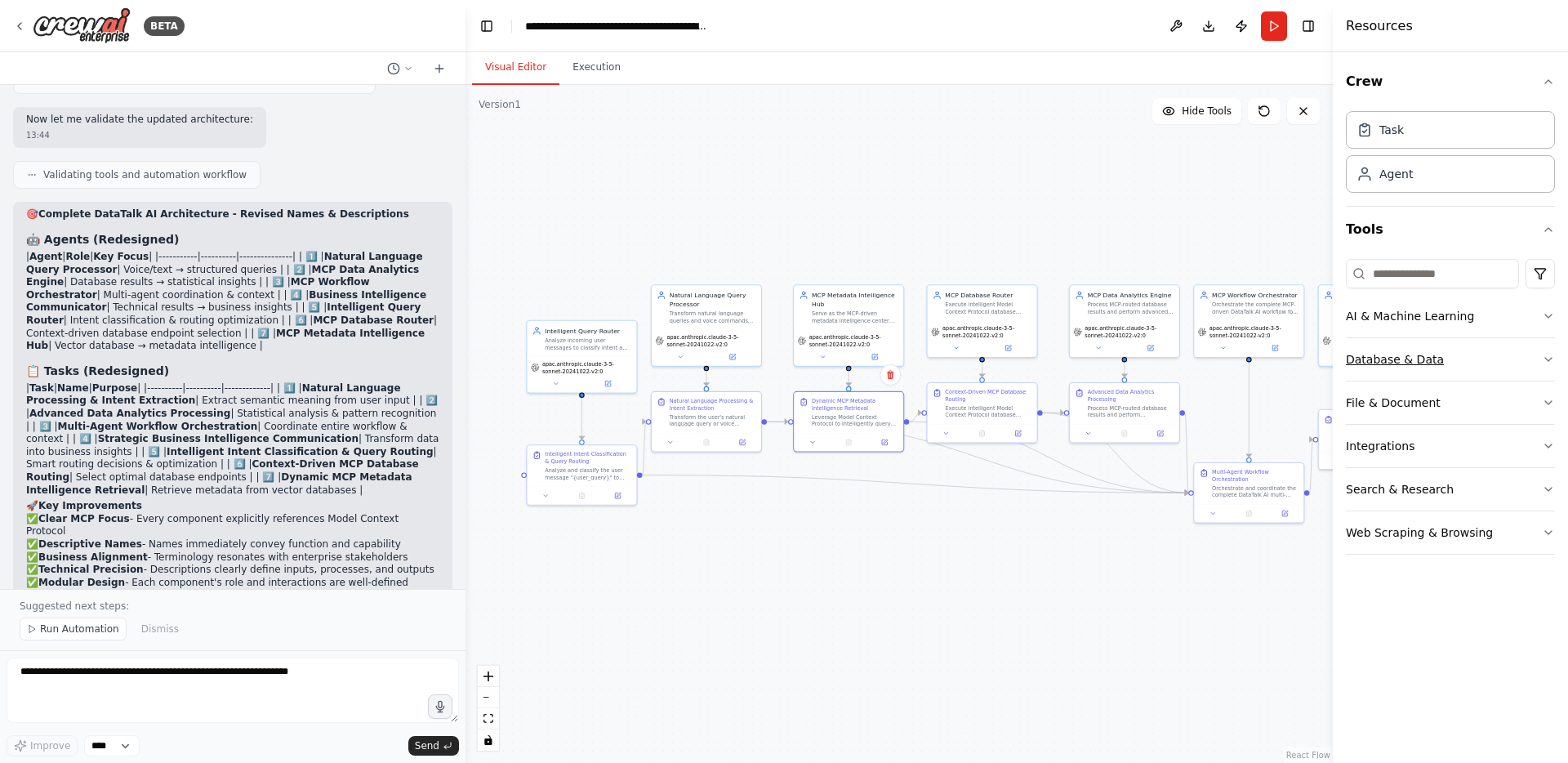
click at [1541, 357] on icon "button" at bounding box center [1547, 359] width 13 height 13
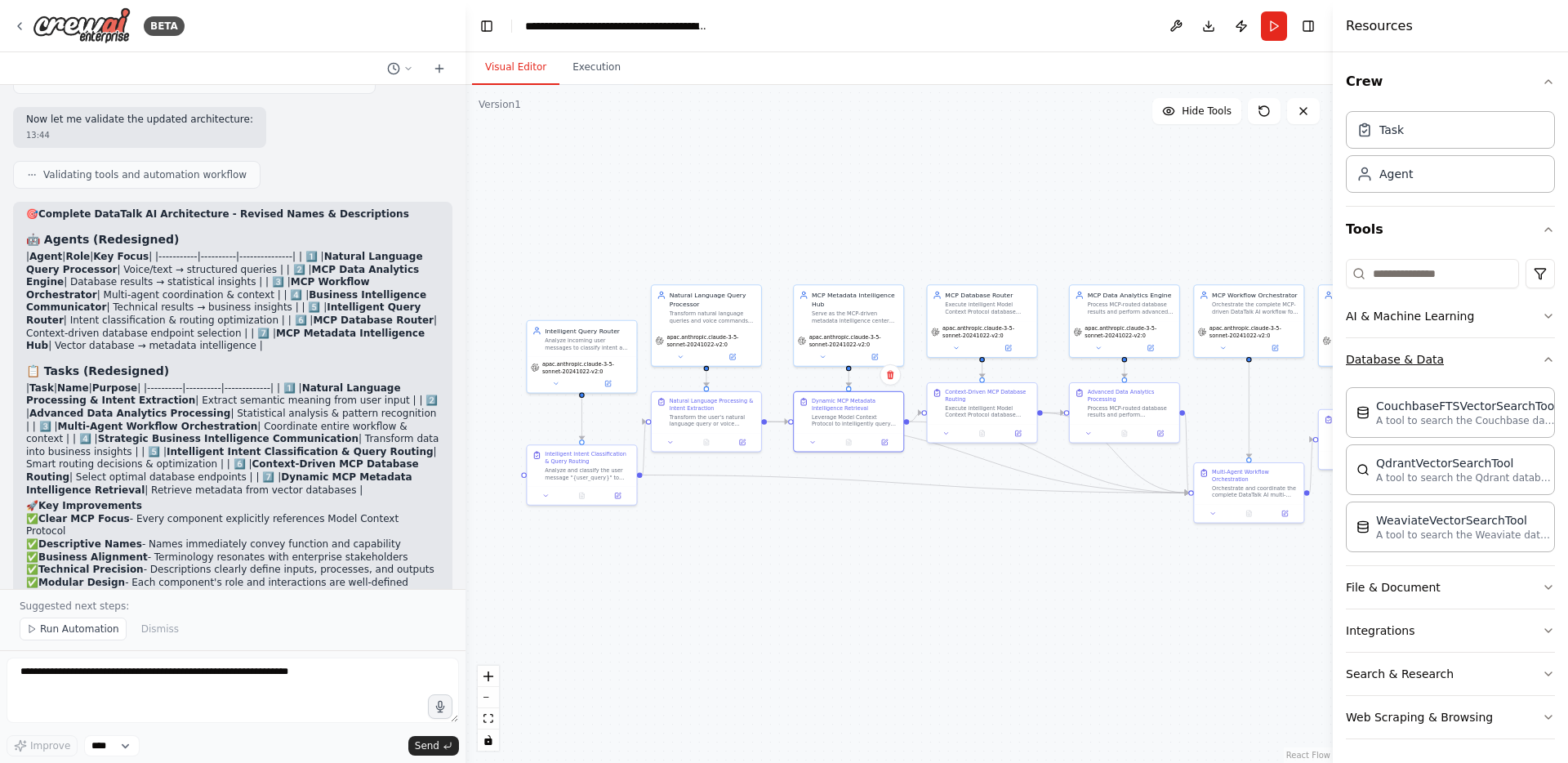
click at [1541, 357] on icon "button" at bounding box center [1547, 359] width 13 height 13
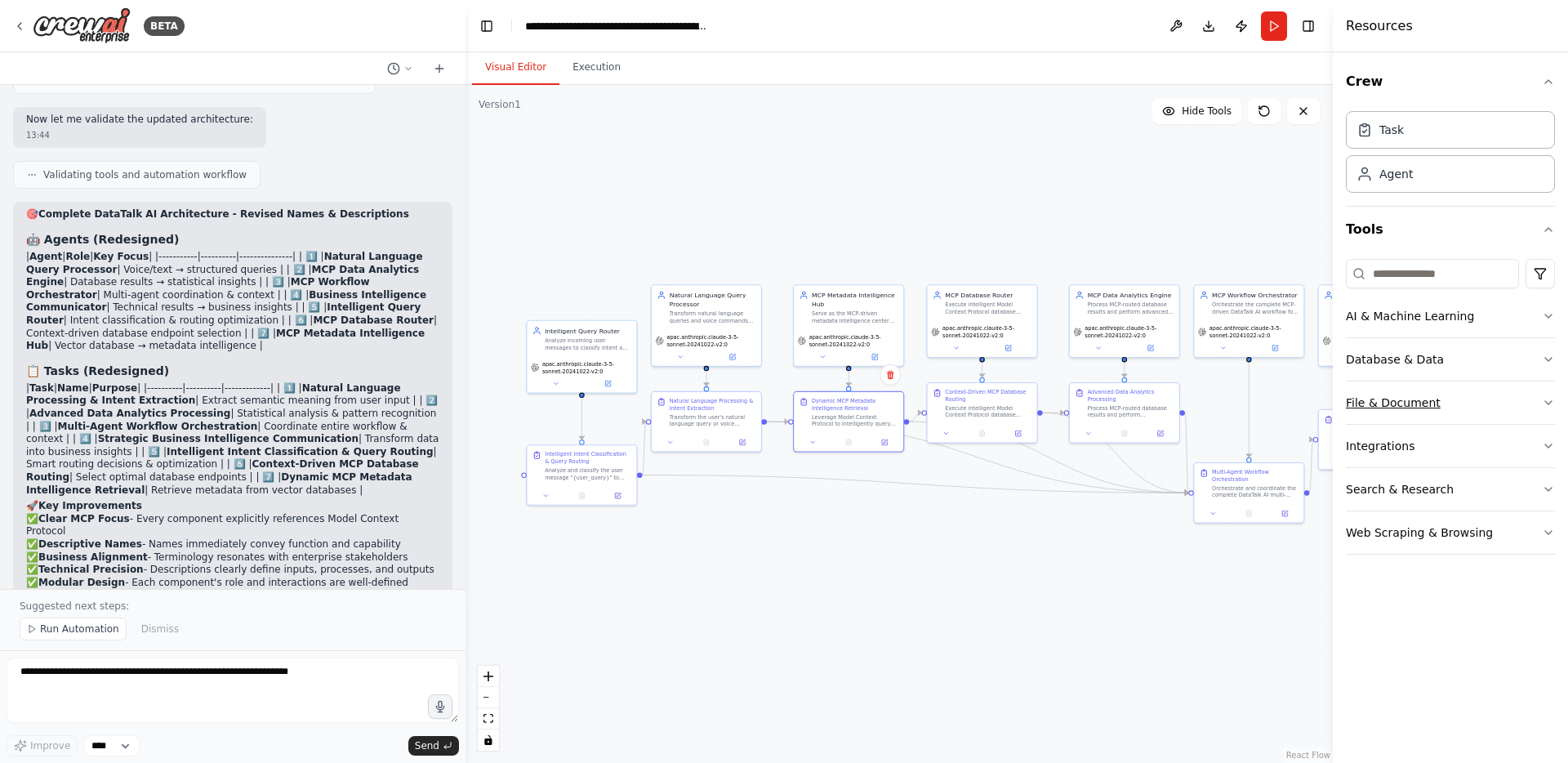
click at [1544, 406] on icon "button" at bounding box center [1547, 402] width 13 height 13
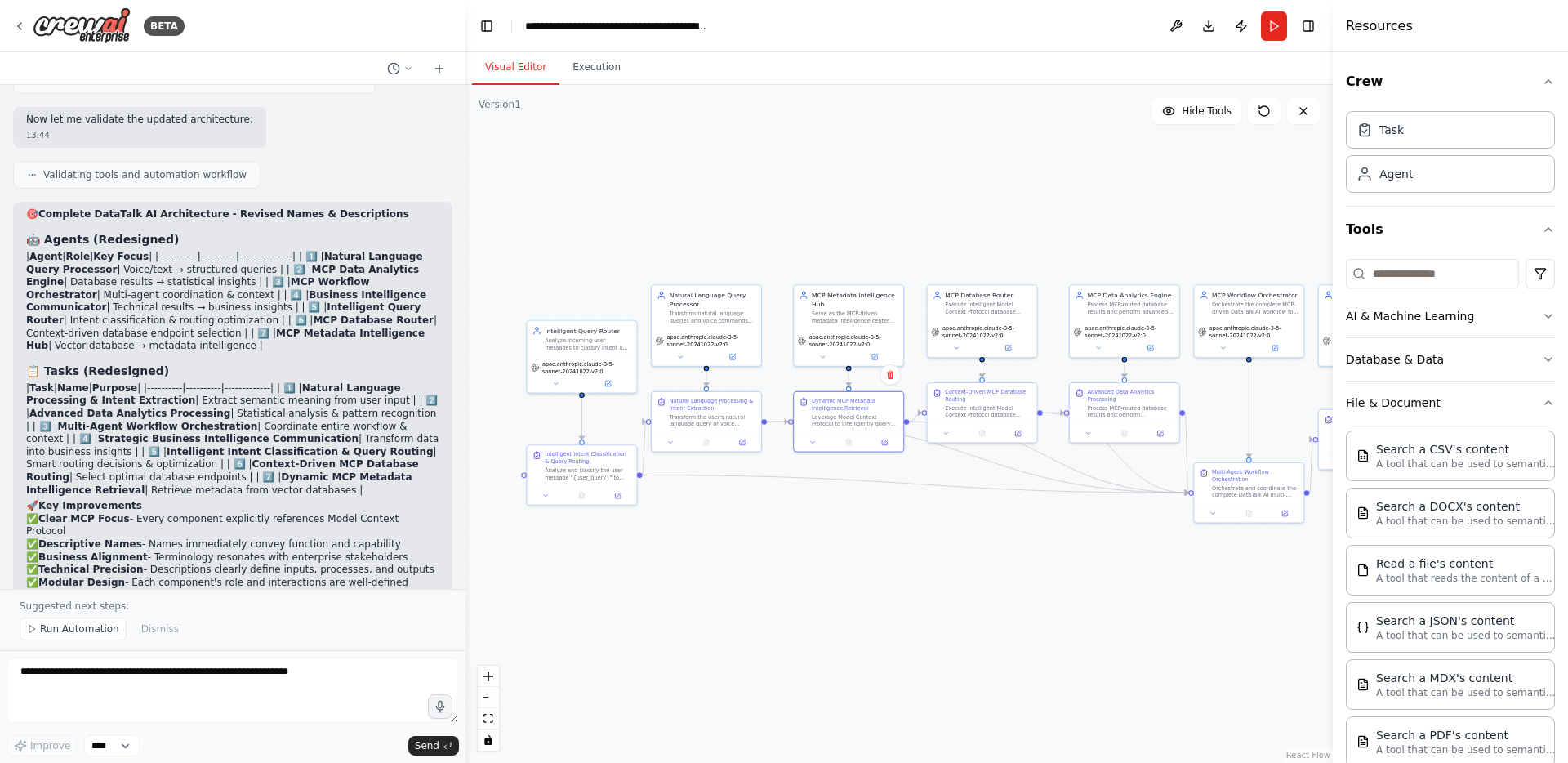
click at [1544, 406] on div "Crew Task Agent Tools AI & Machine Learning Database & Data File & Document Sea…" at bounding box center [1449, 408] width 235 height 711
click at [1541, 407] on icon "button" at bounding box center [1547, 402] width 13 height 13
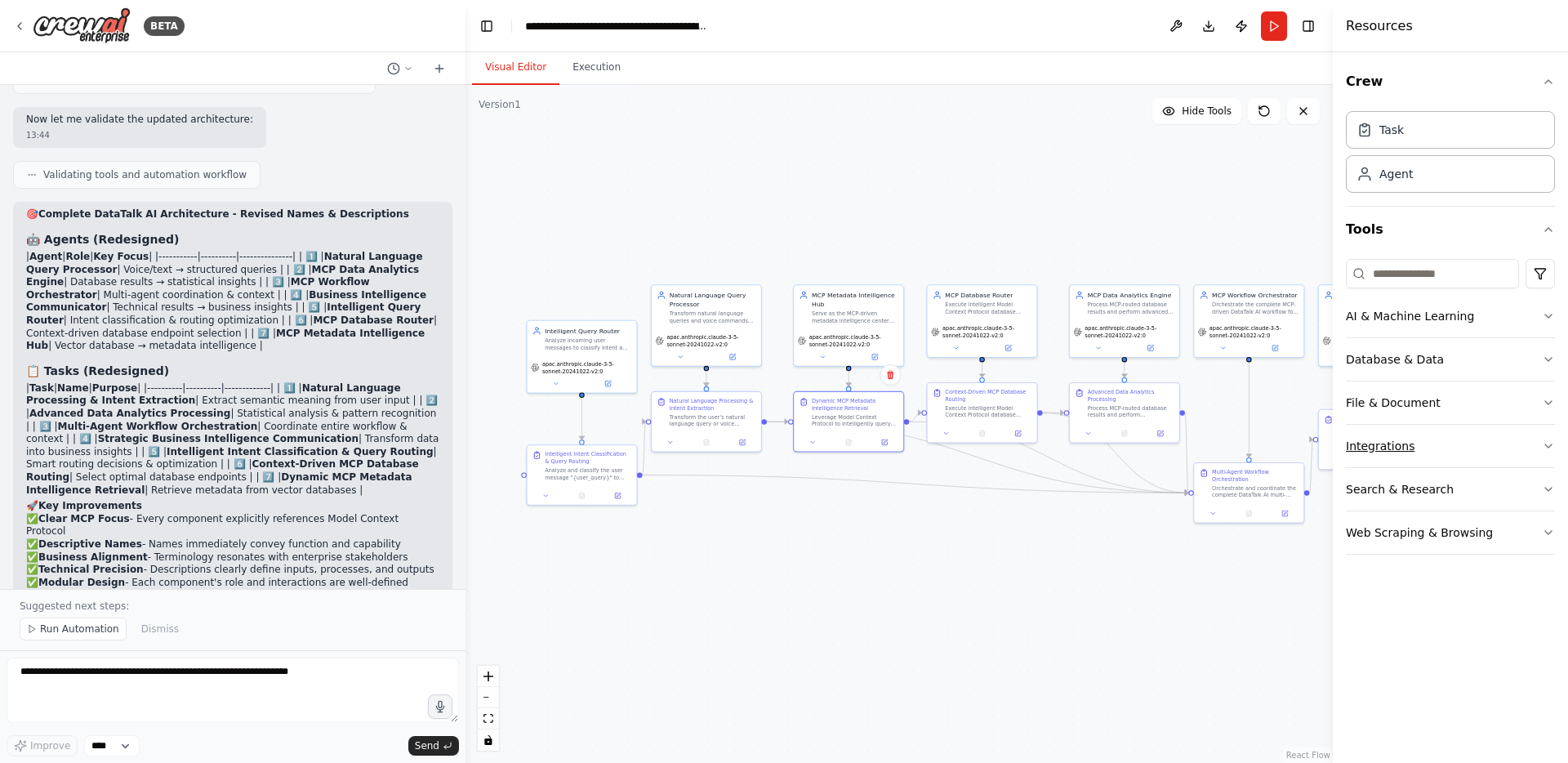
click at [1547, 445] on icon "button" at bounding box center [1547, 446] width 13 height 13
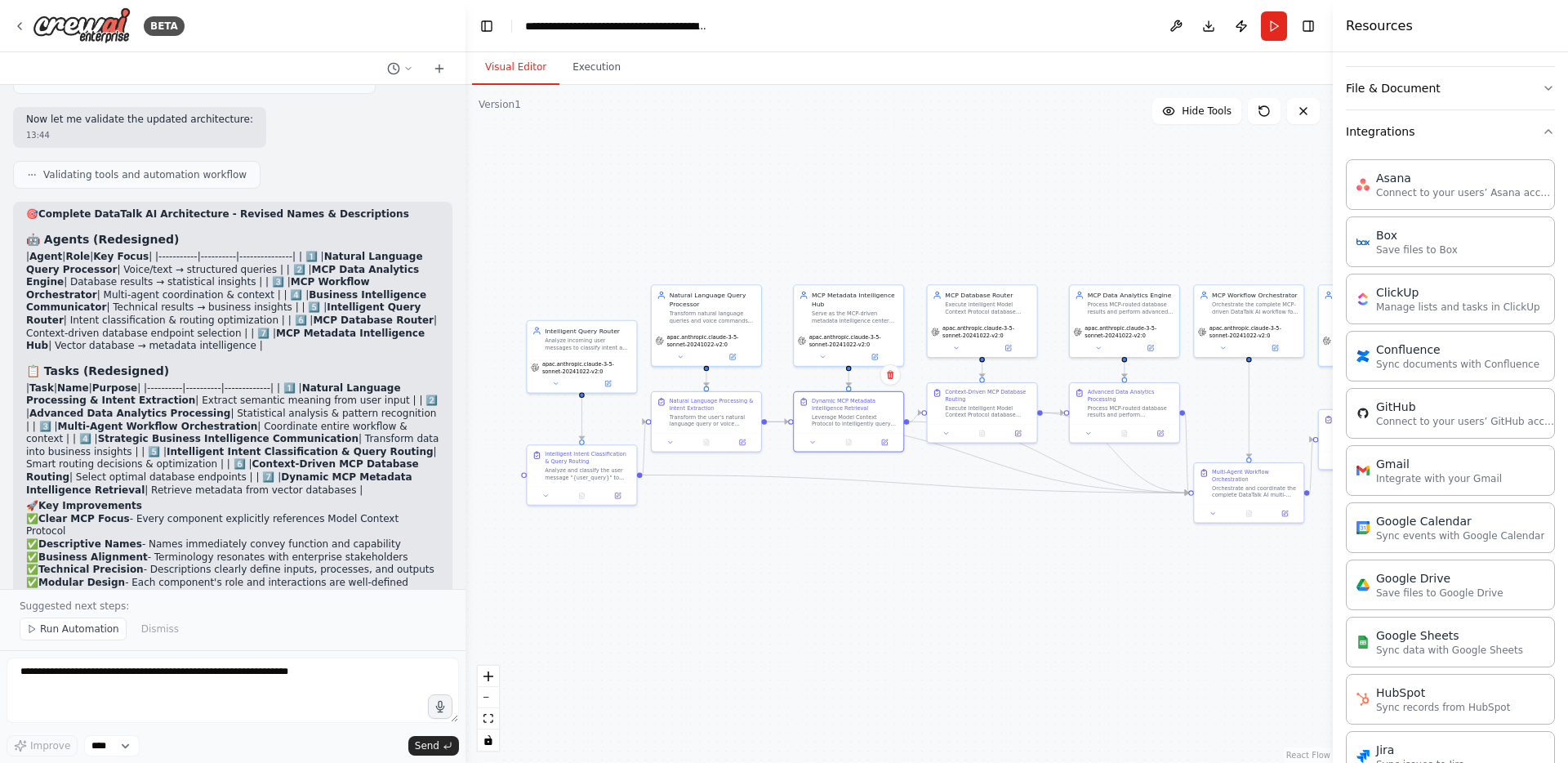
scroll to position [0, 0]
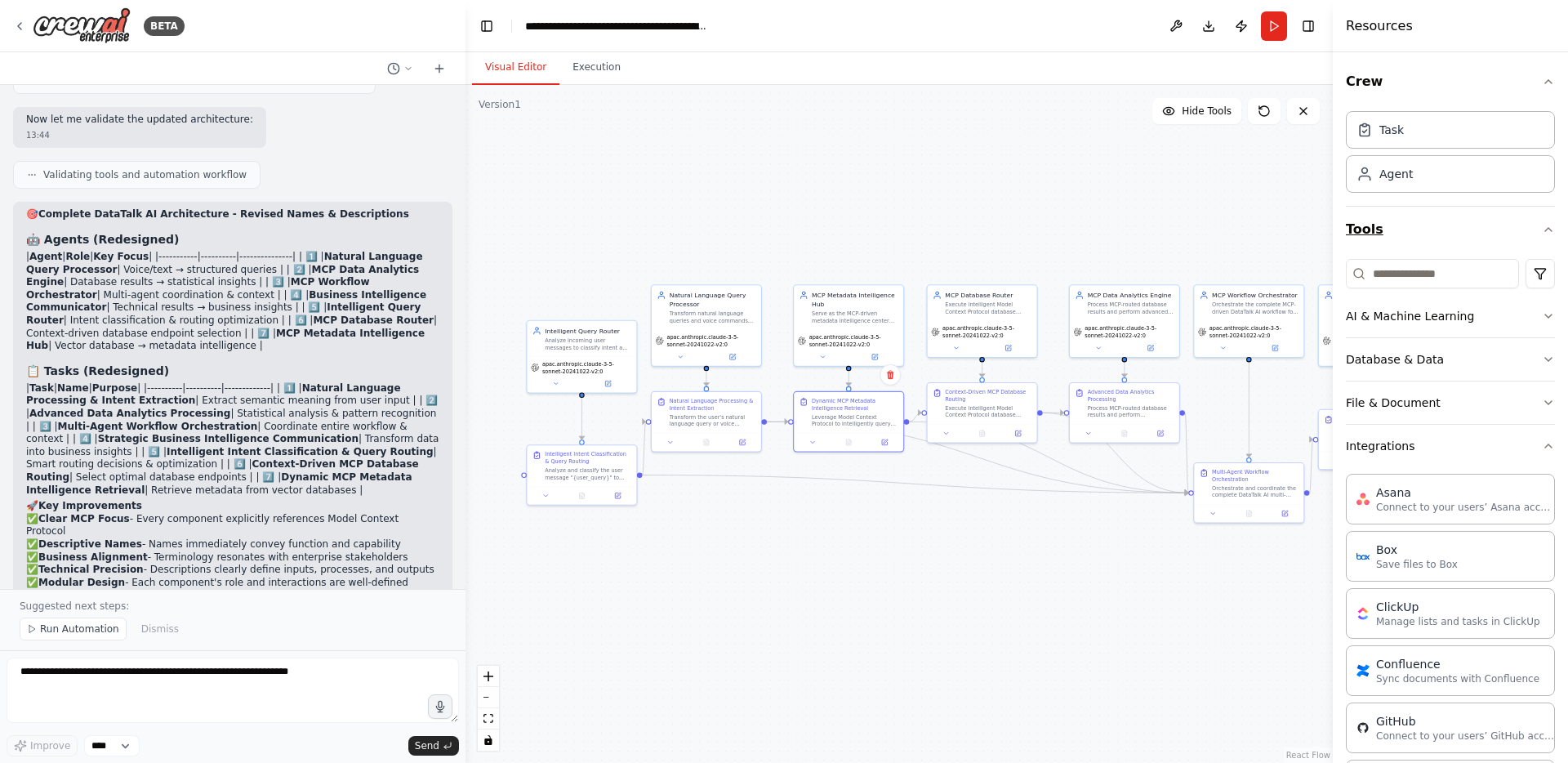
click at [1541, 228] on icon "button" at bounding box center [1547, 230] width 13 height 13
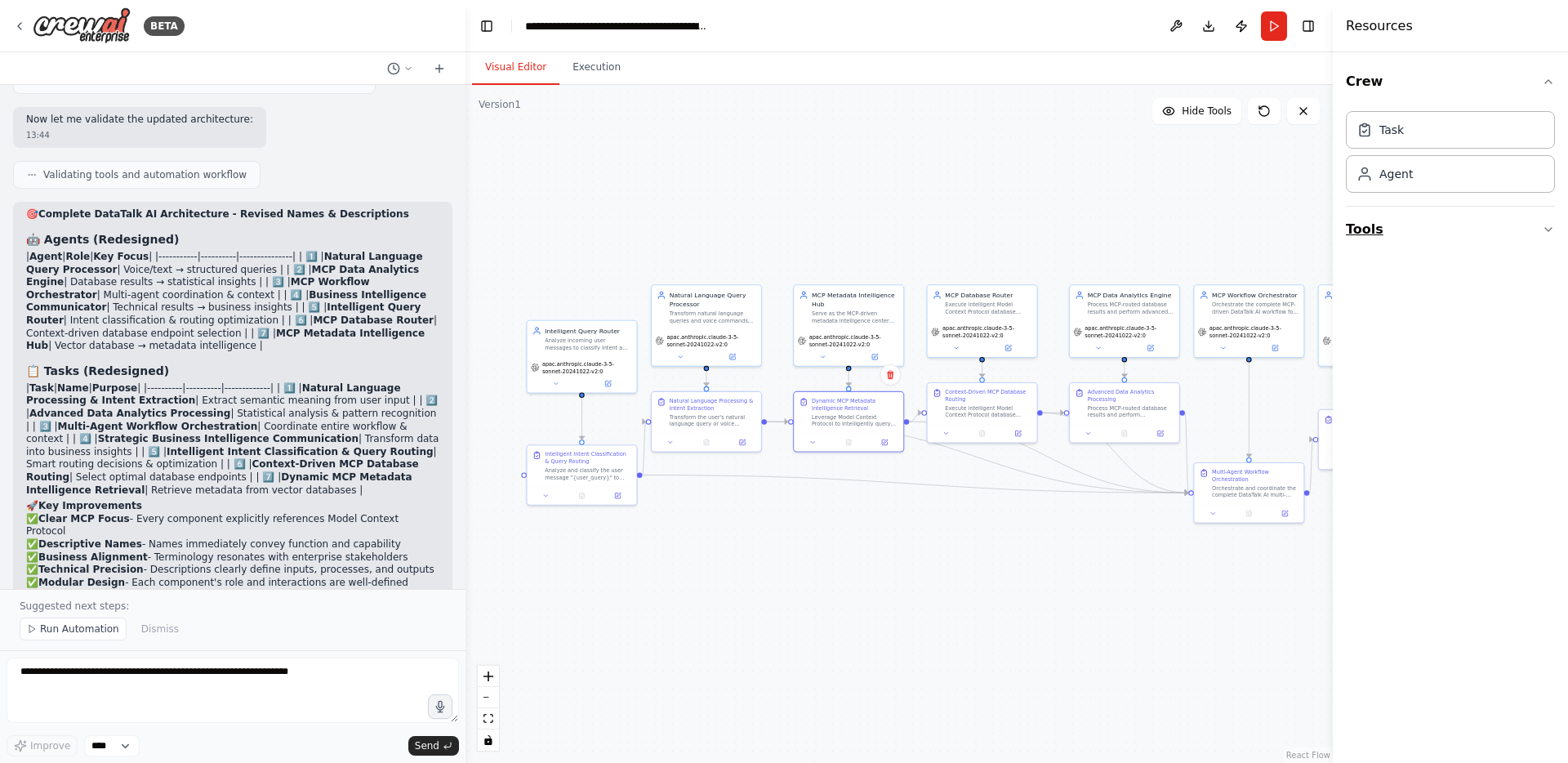
click at [1550, 231] on icon "button" at bounding box center [1547, 230] width 13 height 13
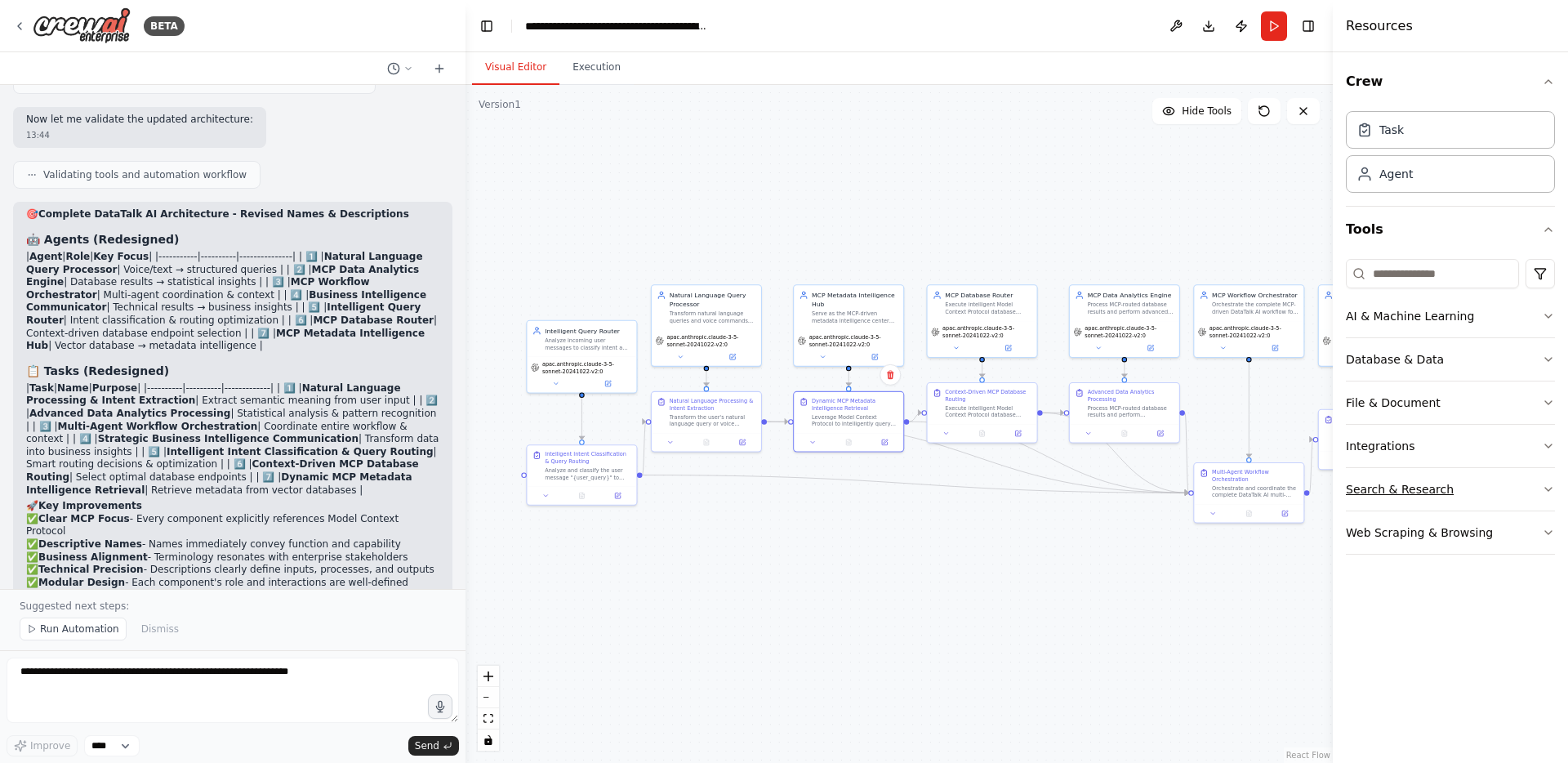
click at [1548, 490] on icon "button" at bounding box center [1547, 489] width 13 height 13
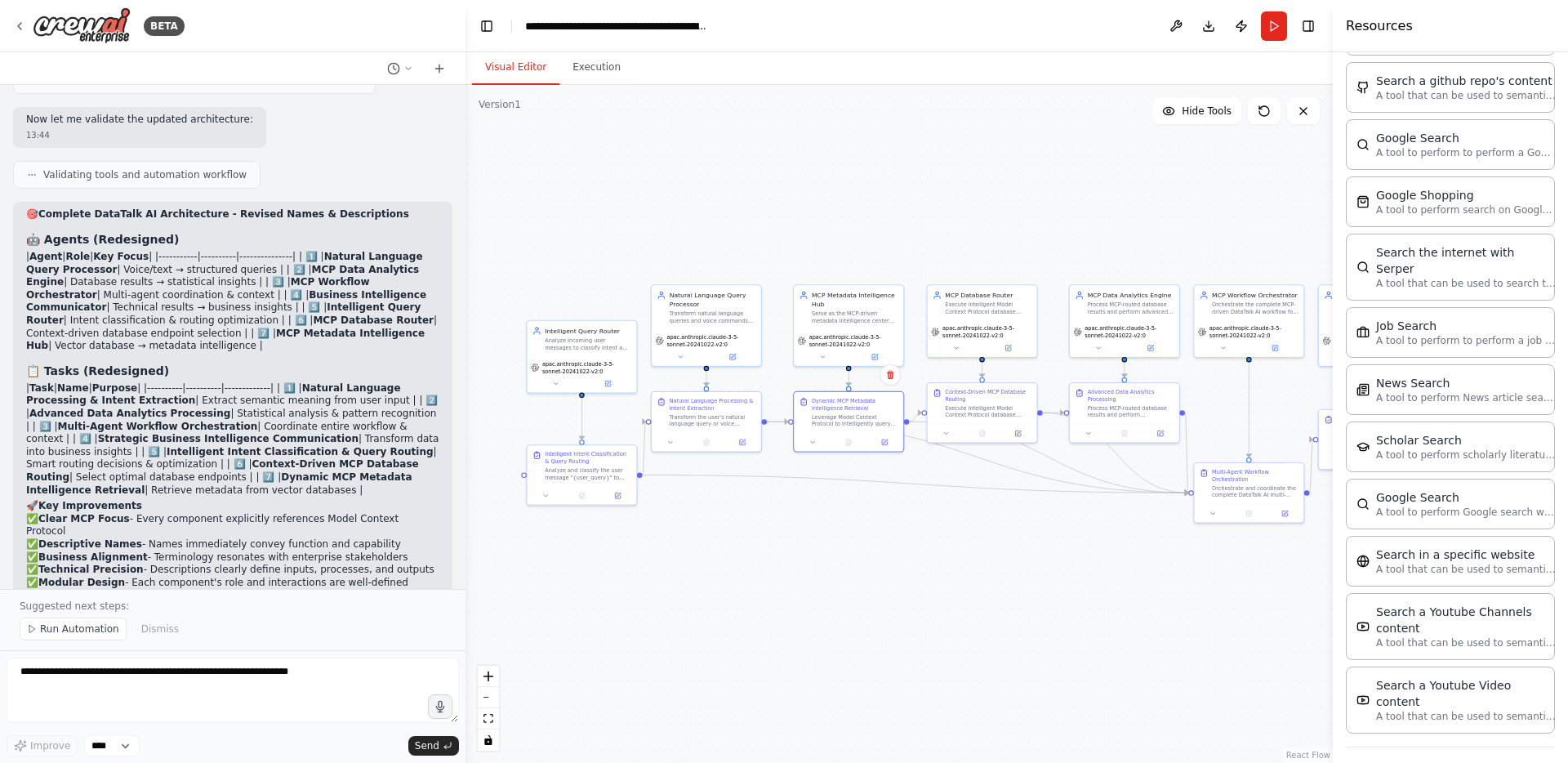
scroll to position [648, 0]
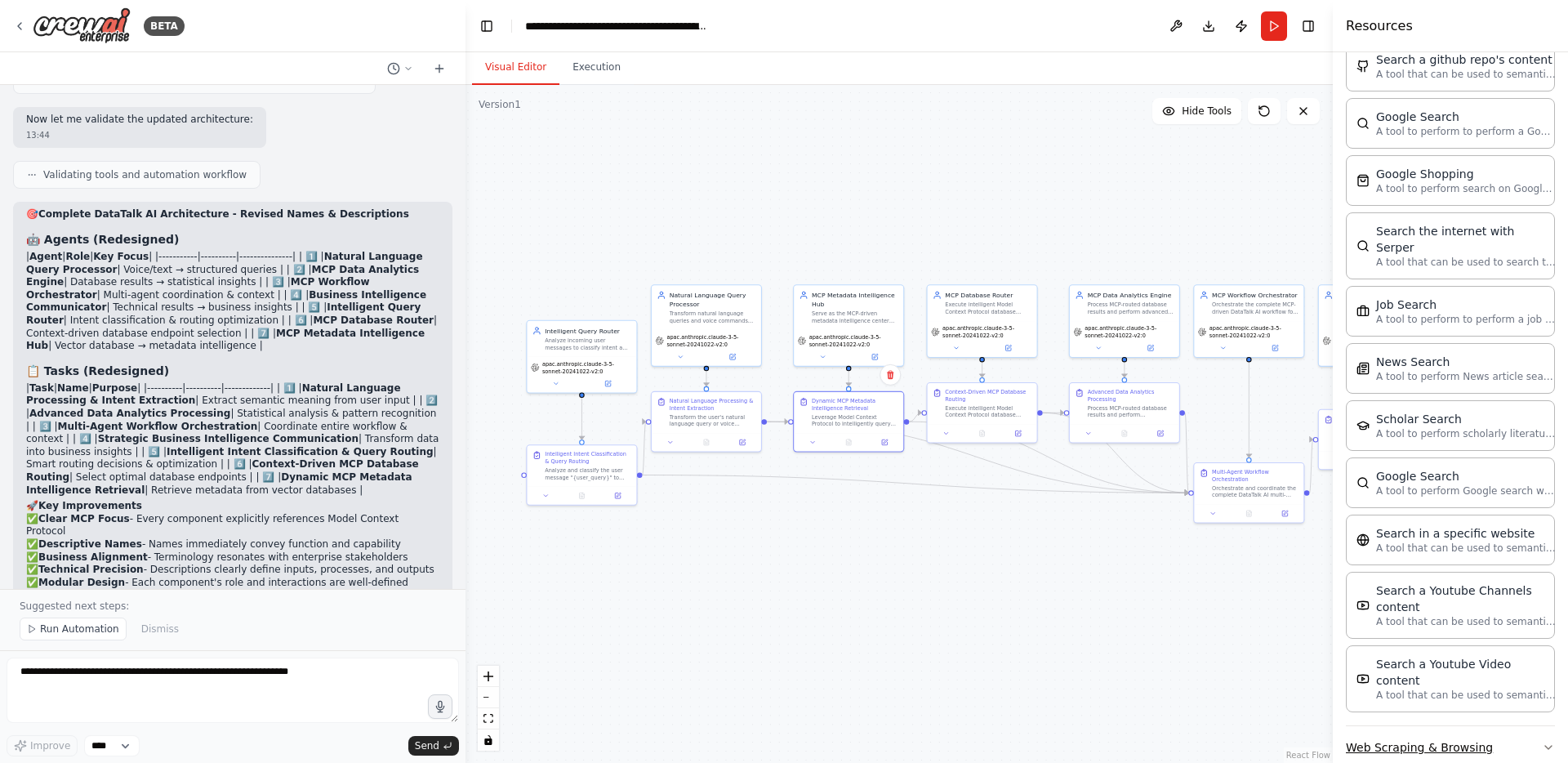
click at [1541, 741] on icon "button" at bounding box center [1547, 747] width 13 height 13
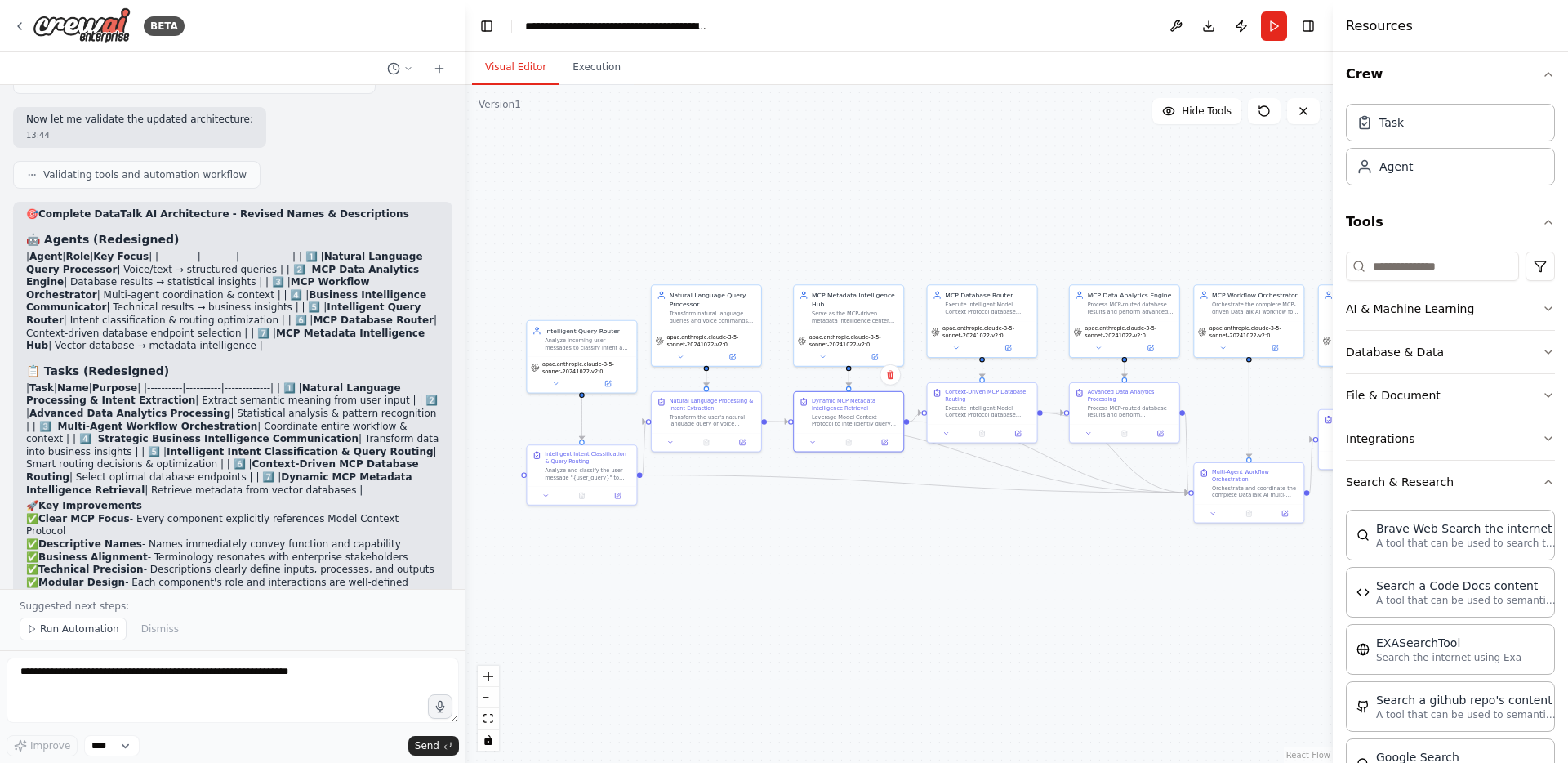
scroll to position [0, 0]
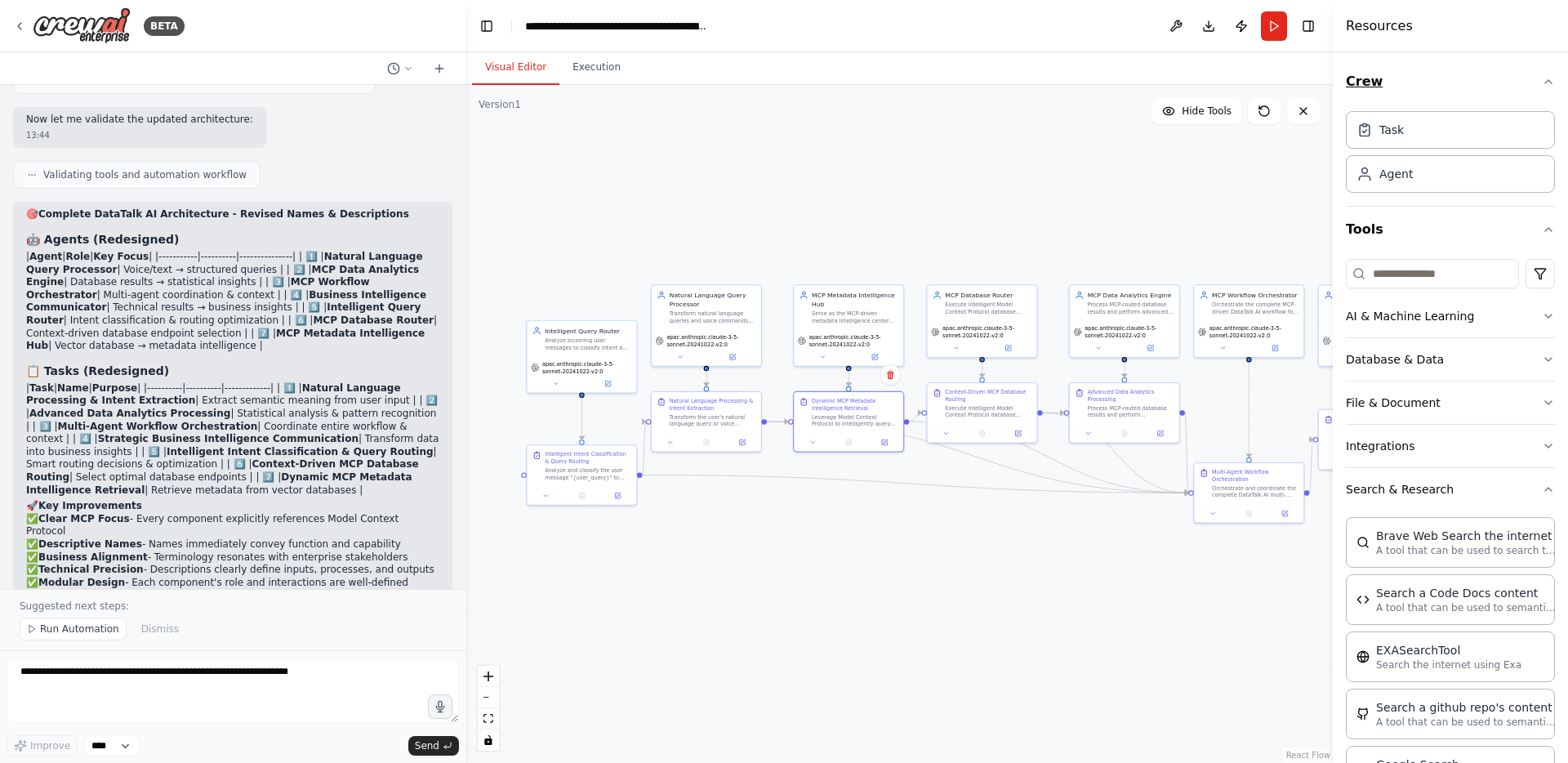
click at [1541, 83] on icon "button" at bounding box center [1547, 81] width 13 height 13
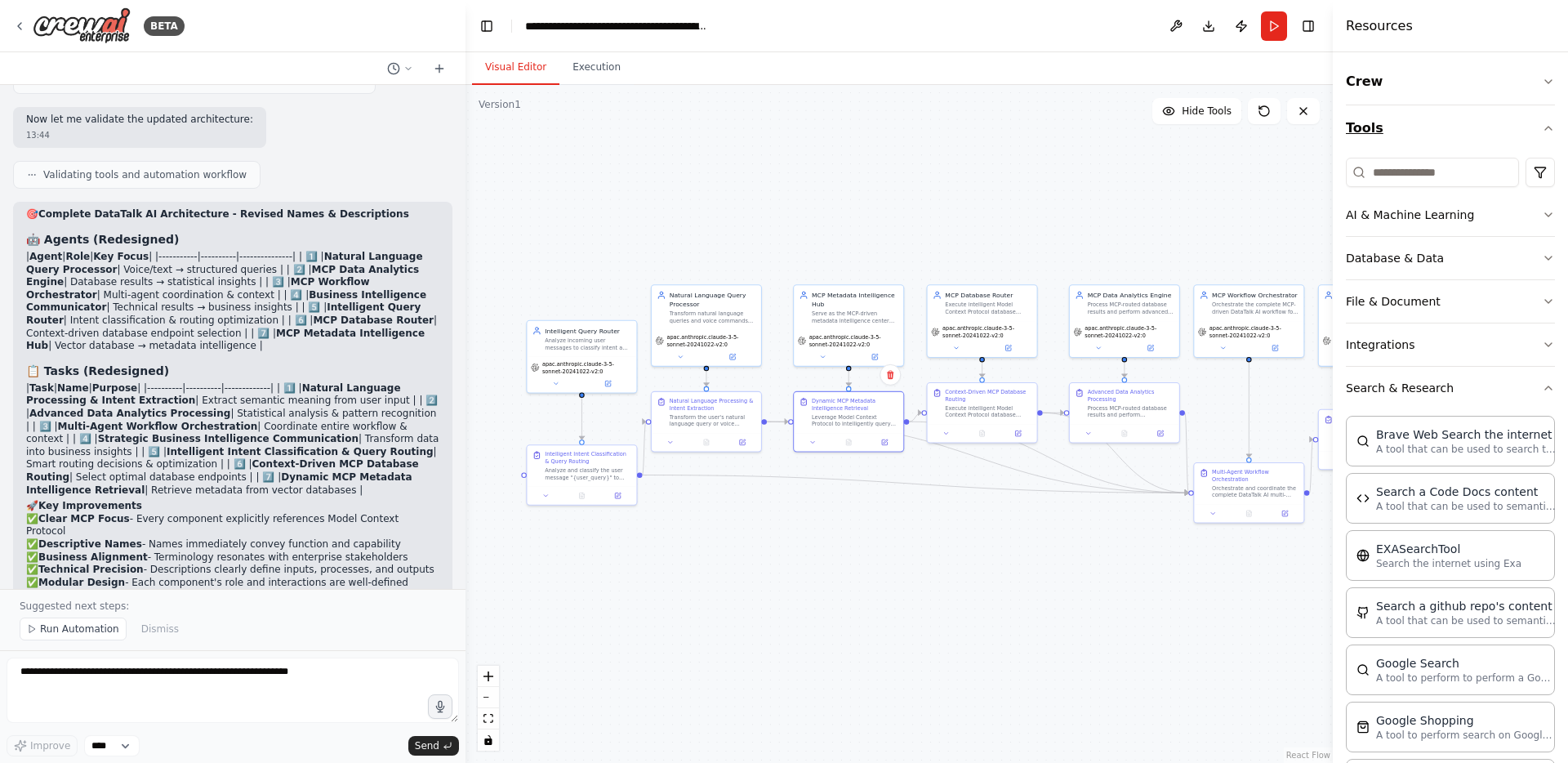
click at [1541, 133] on icon "button" at bounding box center [1547, 128] width 13 height 13
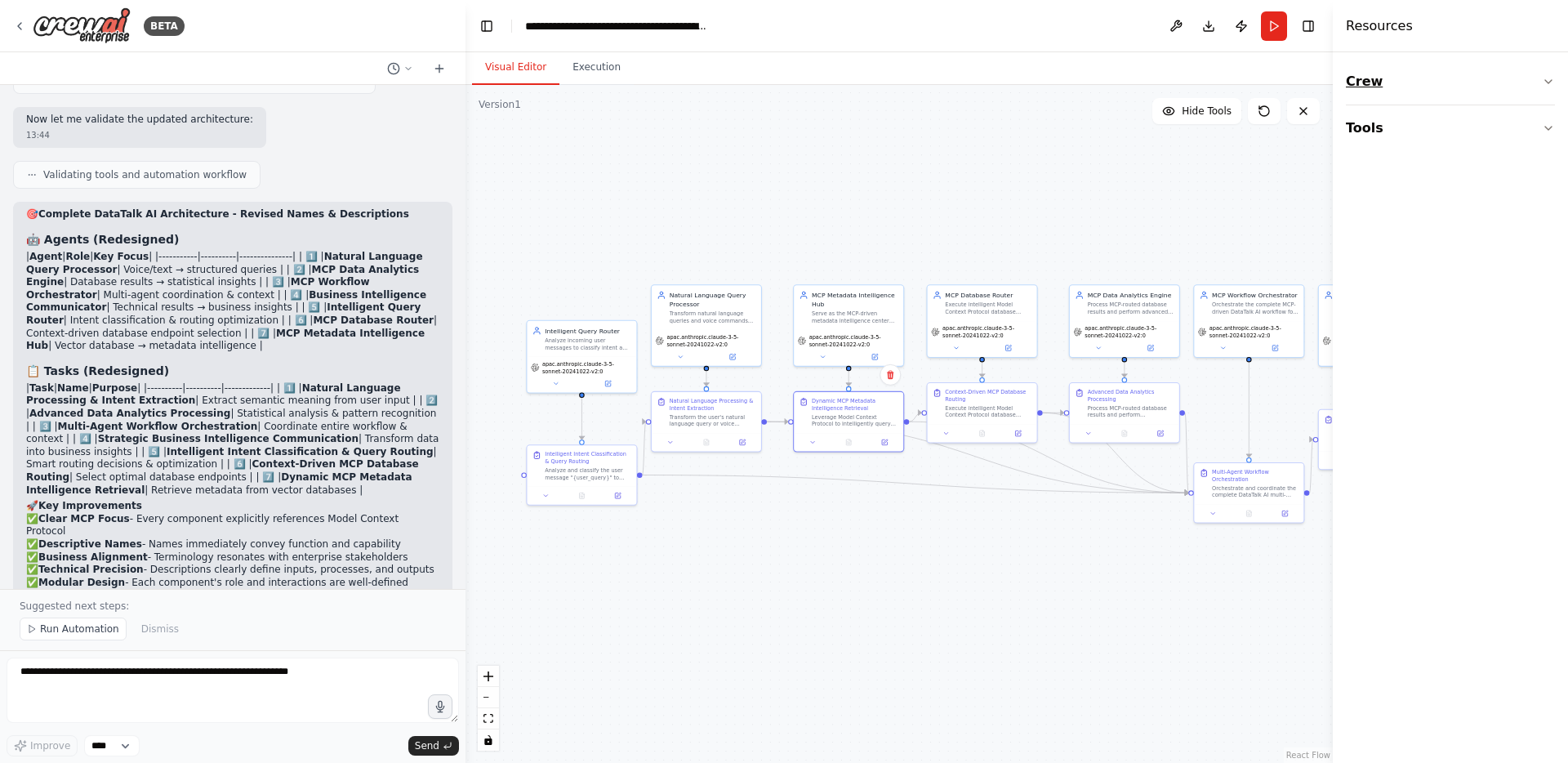
click at [1548, 81] on icon "button" at bounding box center [1547, 81] width 13 height 13
click at [1404, 136] on div "Task" at bounding box center [1450, 129] width 209 height 38
click at [608, 380] on icon at bounding box center [608, 381] width 4 height 4
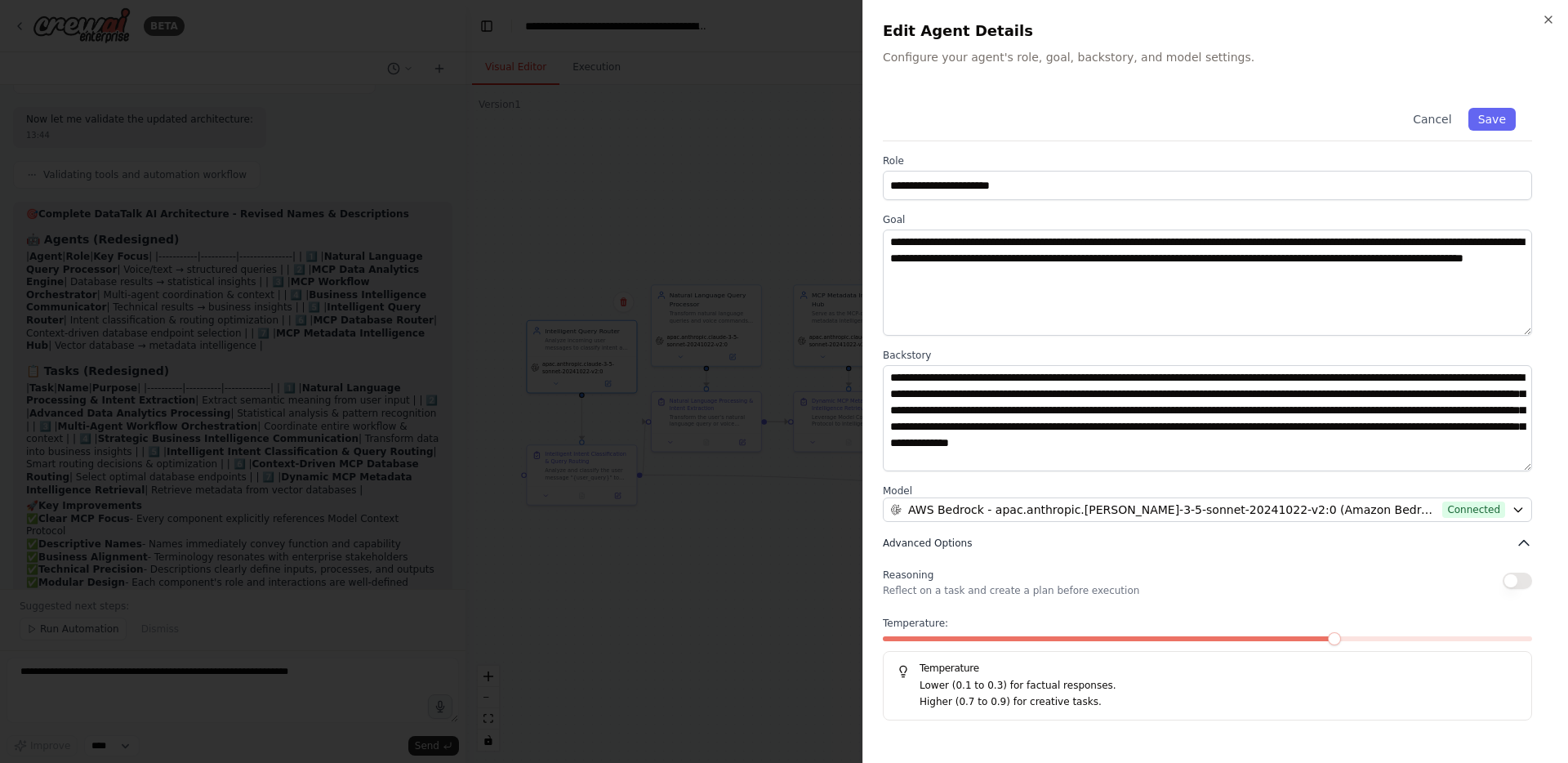
click at [1520, 540] on icon "button" at bounding box center [1523, 543] width 16 height 16
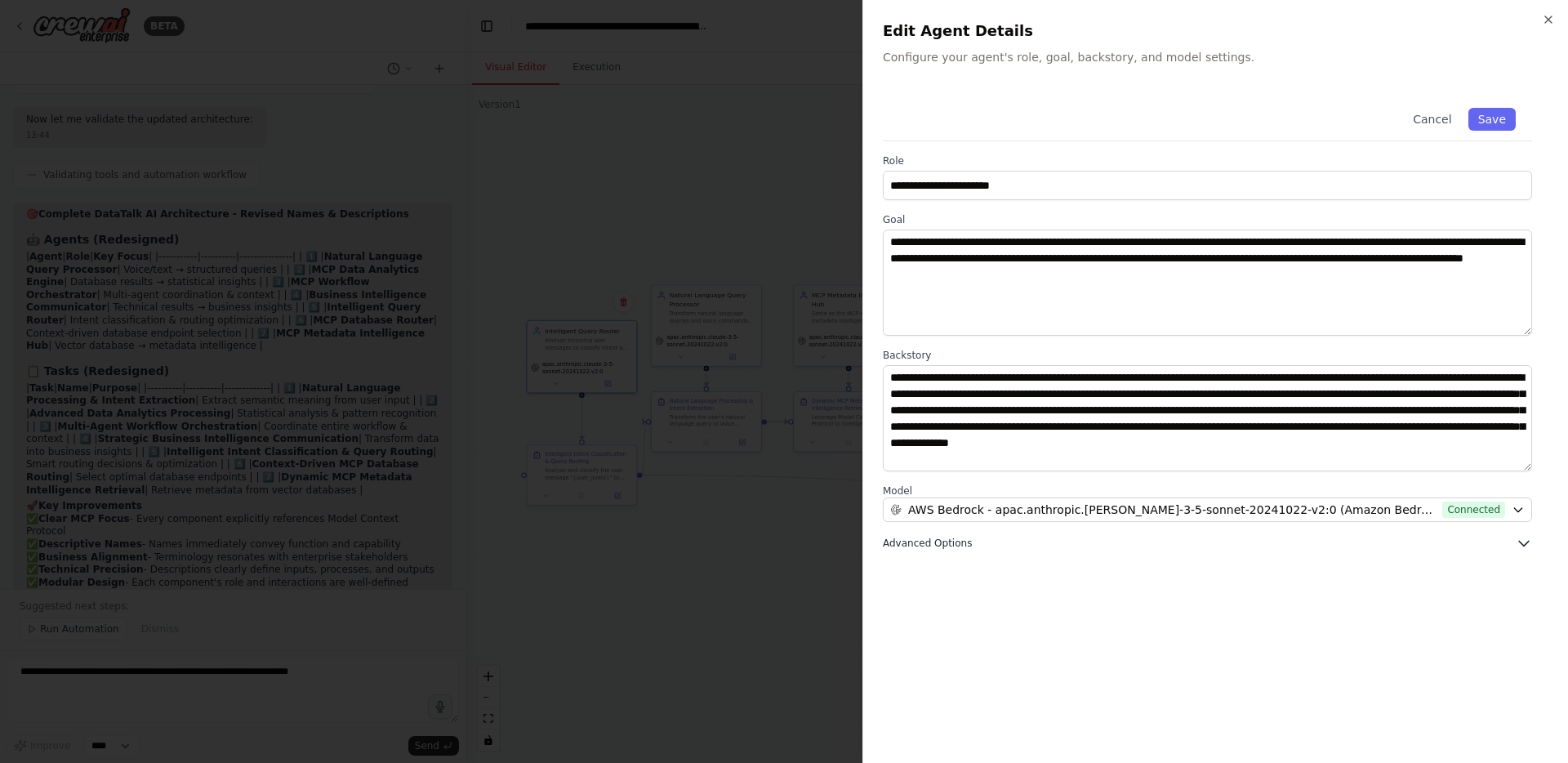
click at [1520, 540] on icon "button" at bounding box center [1523, 543] width 16 height 16
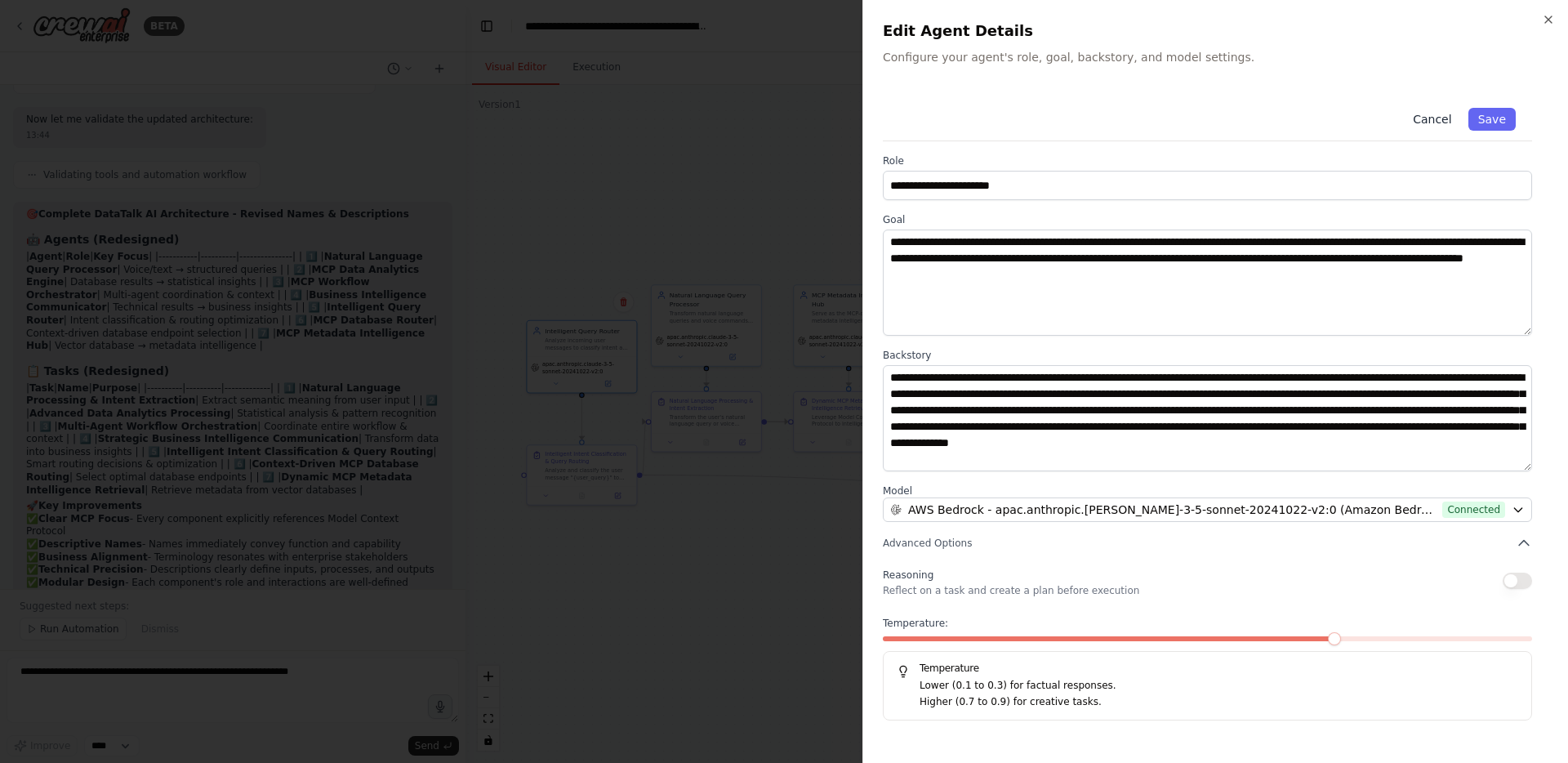
click at [1435, 116] on button "Cancel" at bounding box center [1431, 120] width 58 height 23
